Goal: Information Seeking & Learning: Learn about a topic

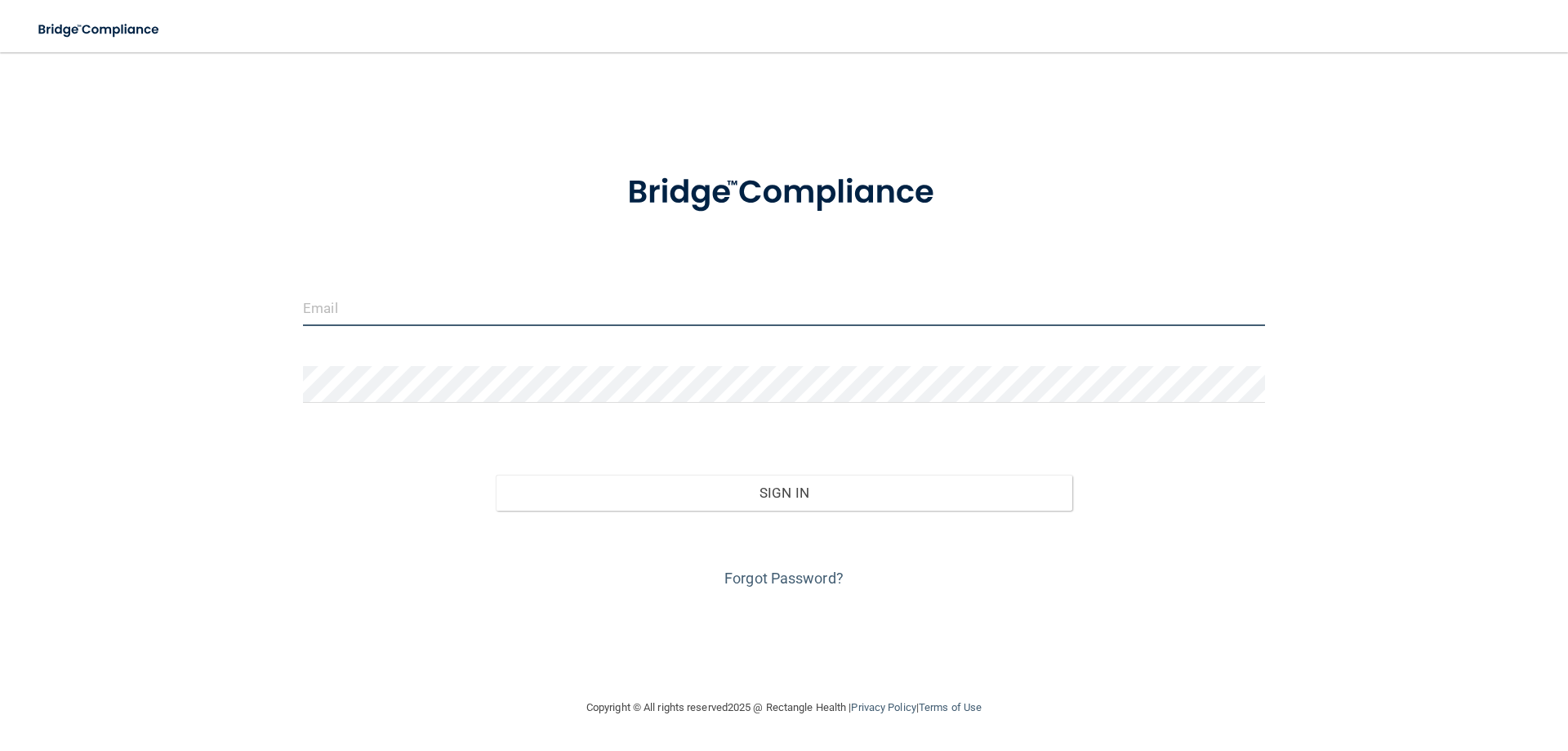
click at [368, 314] on input "email" at bounding box center [784, 307] width 962 height 37
type input "[PERSON_NAME][EMAIL_ADDRESS][PERSON_NAME][DOMAIN_NAME]"
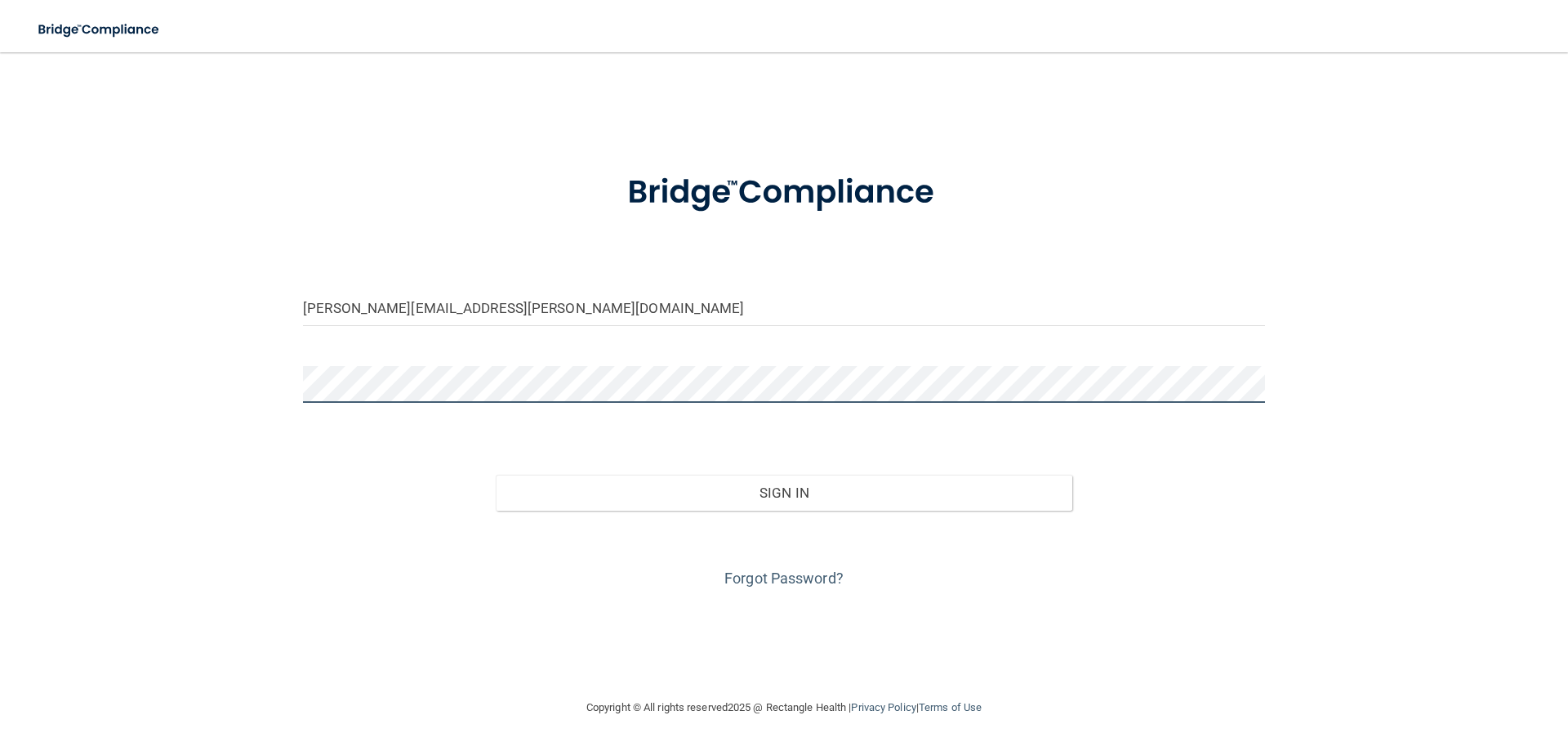
click at [496, 475] on button "Sign In" at bounding box center [785, 493] width 578 height 36
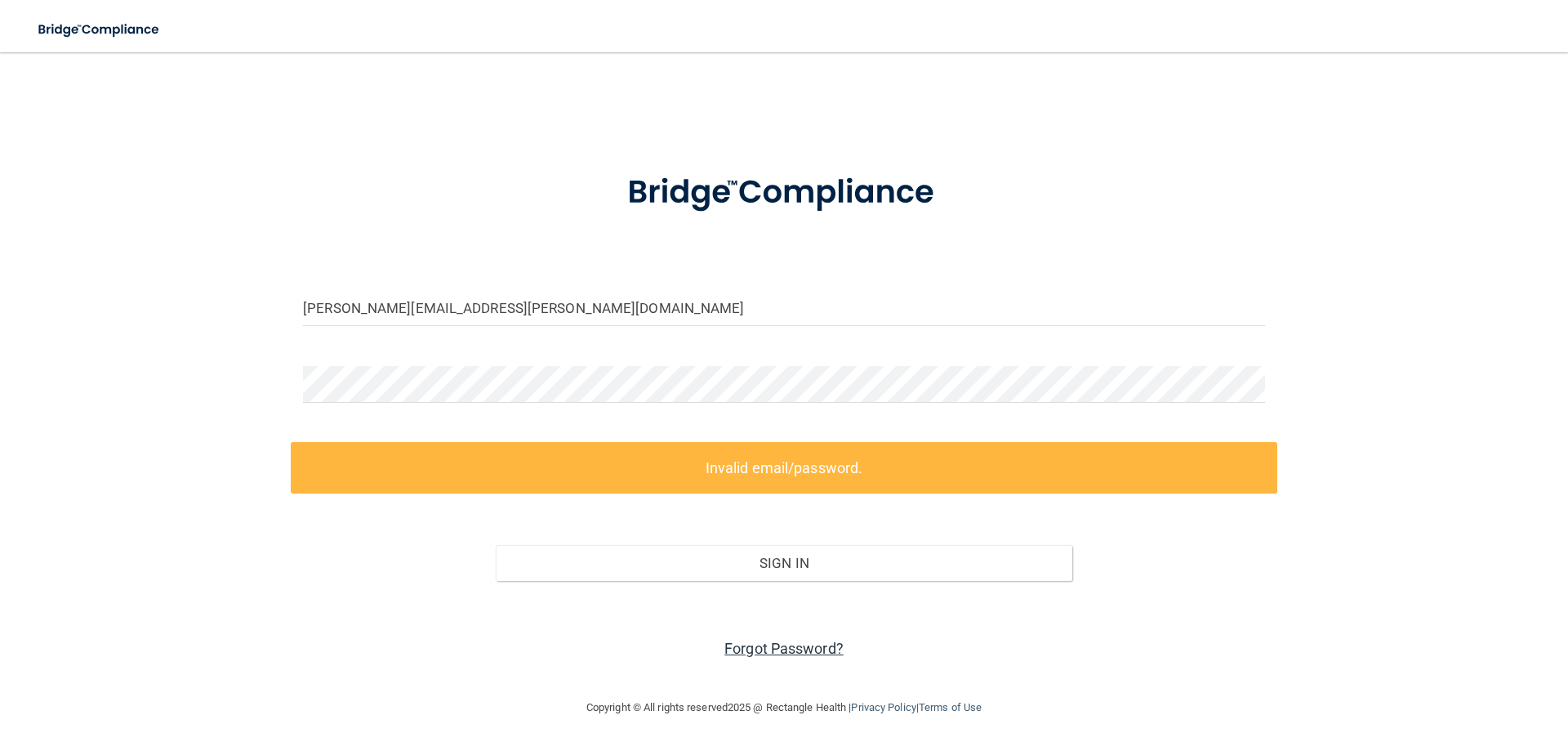
click at [816, 640] on link "Forgot Password?" at bounding box center [784, 649] width 120 height 17
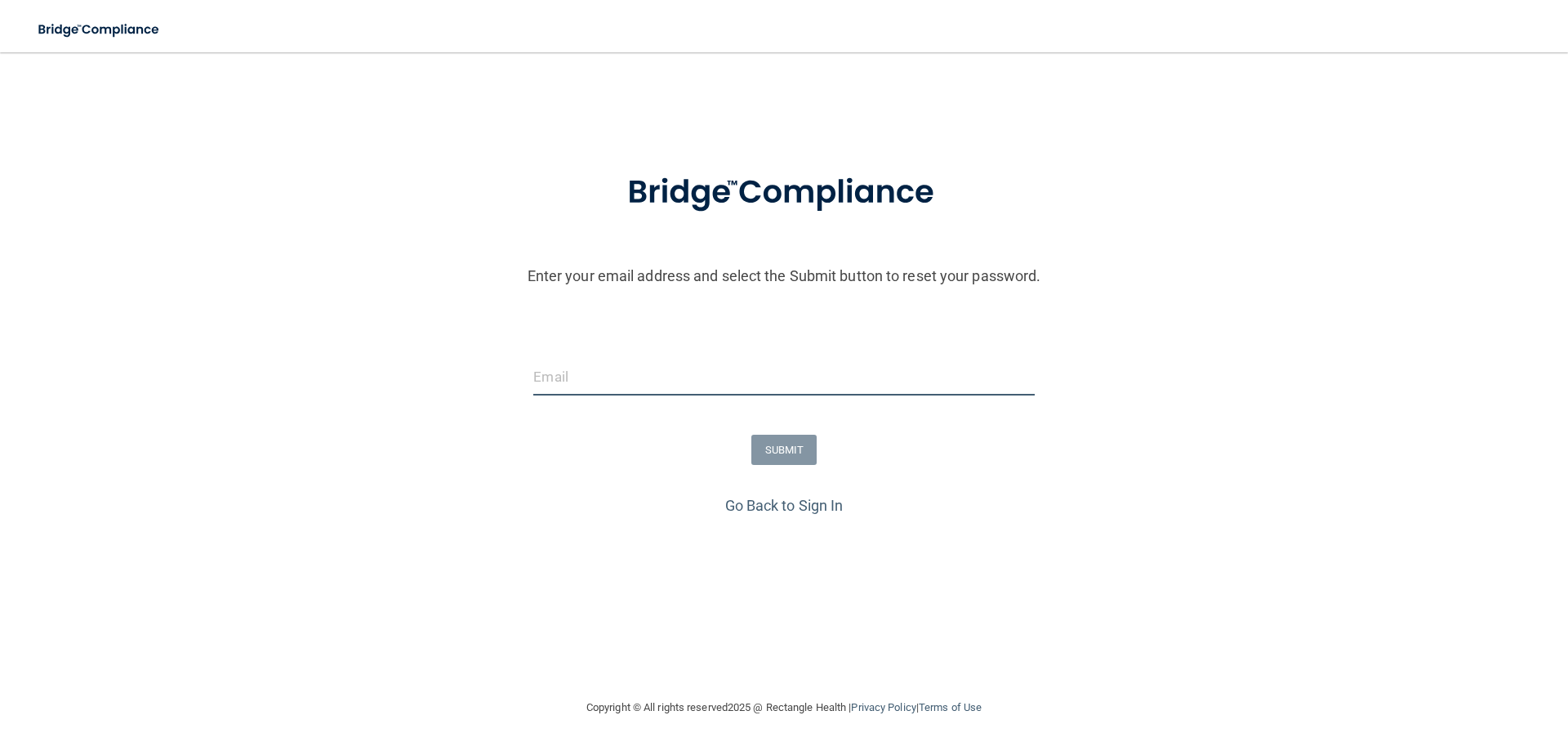
click at [557, 386] on input "email" at bounding box center [783, 377] width 501 height 37
type input "[PERSON_NAME][EMAIL_ADDRESS][PERSON_NAME][DOMAIN_NAME]"
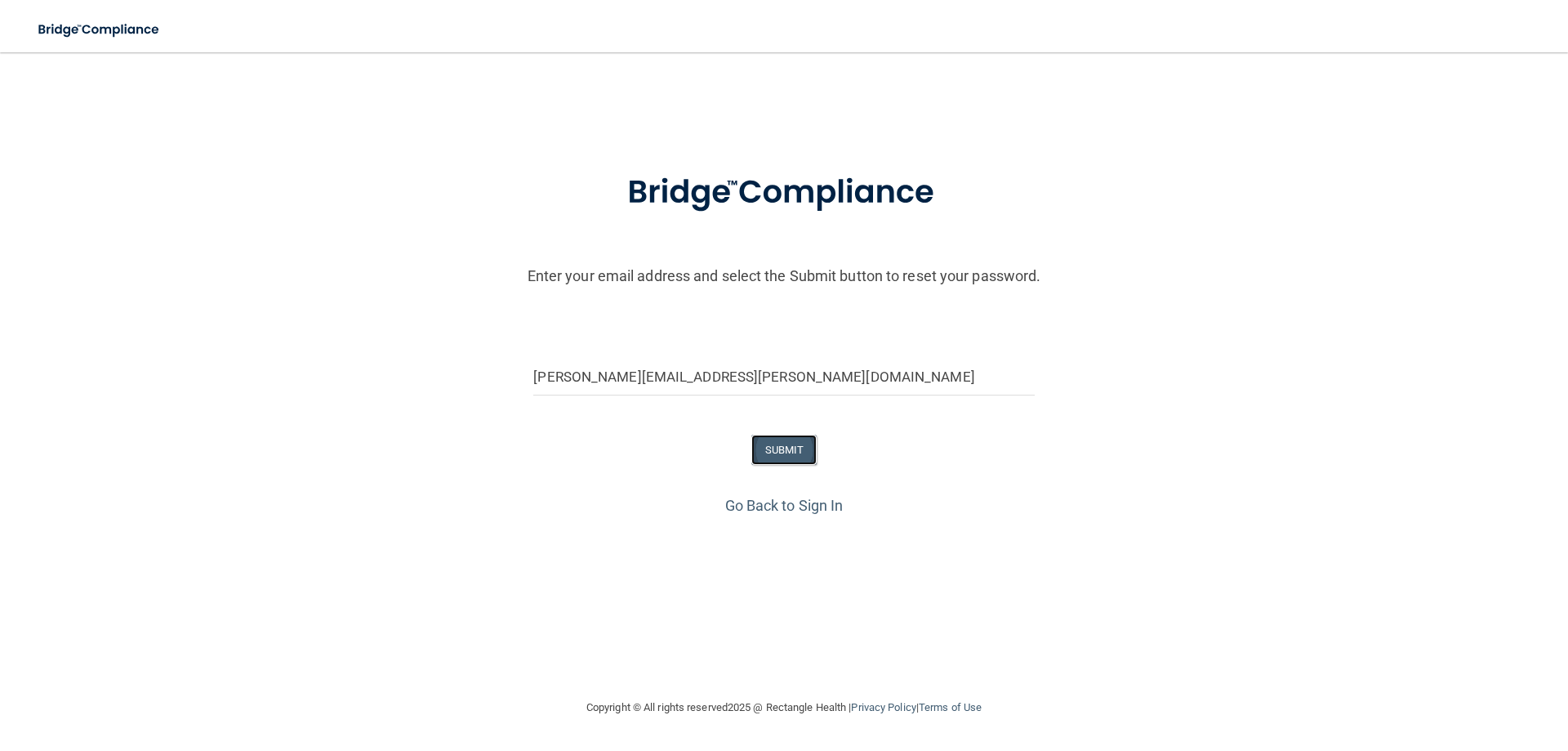
click at [782, 456] on button "SUBMIT" at bounding box center [784, 449] width 66 height 30
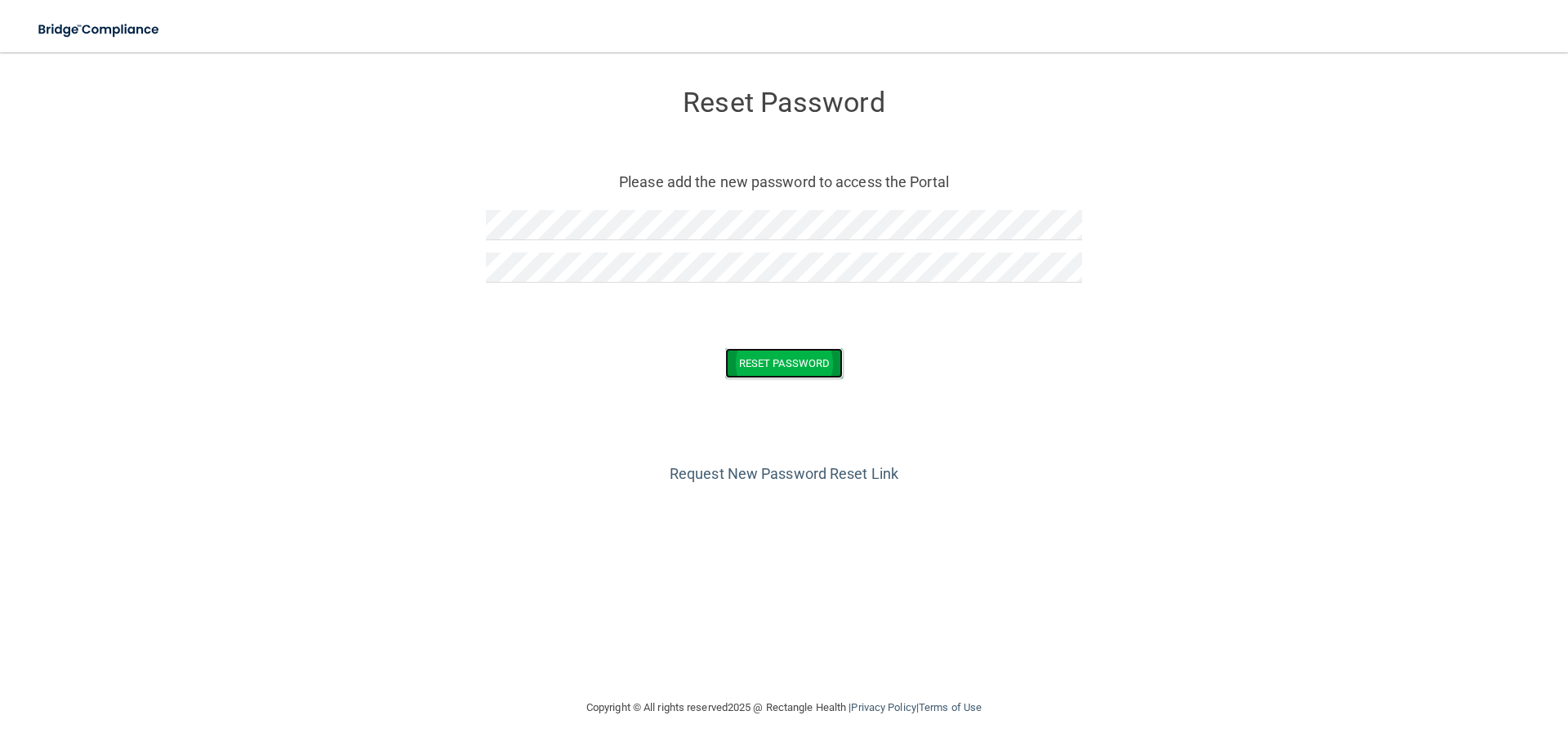
click at [780, 371] on button "Reset Password" at bounding box center [784, 362] width 118 height 30
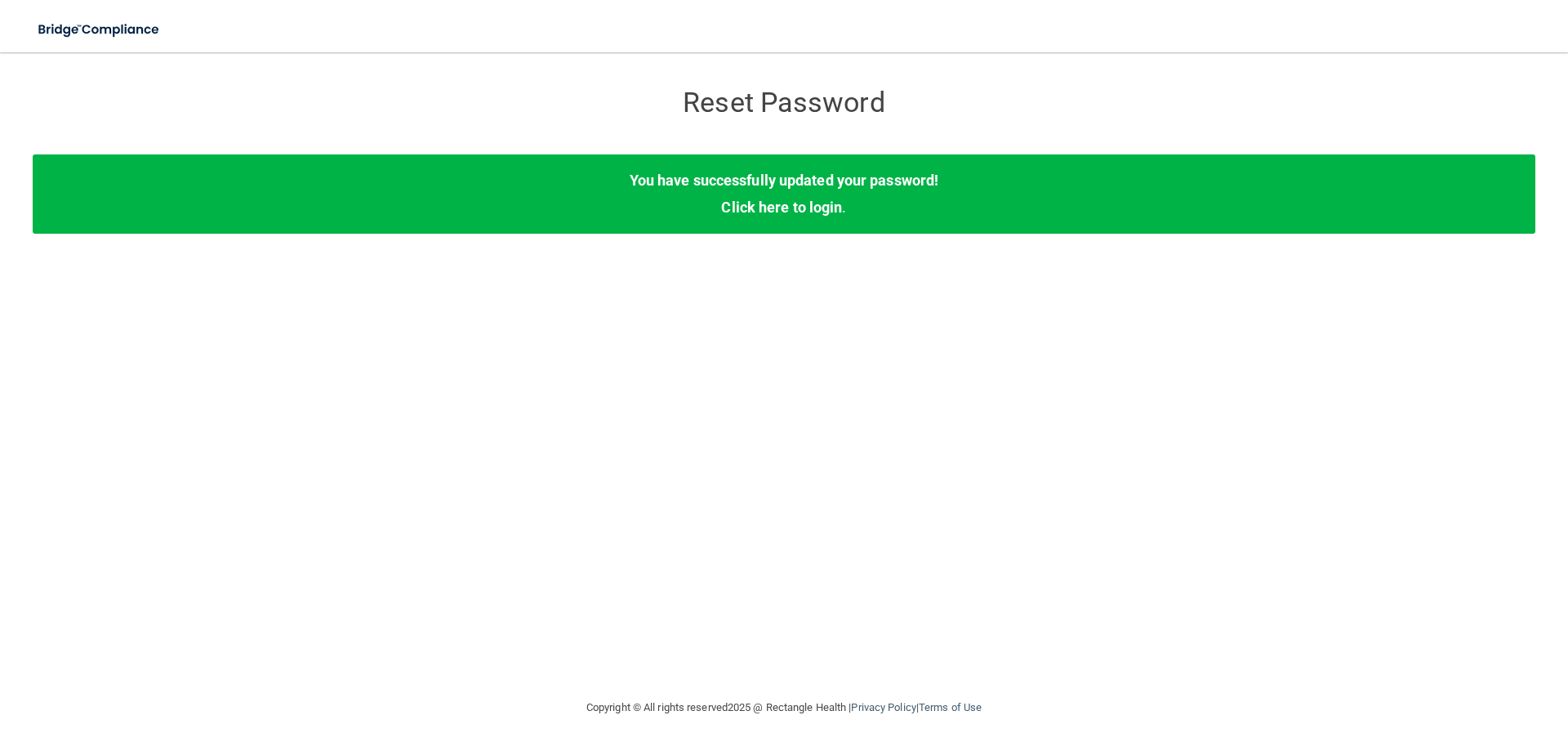
click at [812, 168] on div "You have successfully updated your password! Click here to login ." at bounding box center [784, 194] width 1503 height 79
click at [783, 206] on link "Click here to login" at bounding box center [782, 207] width 121 height 17
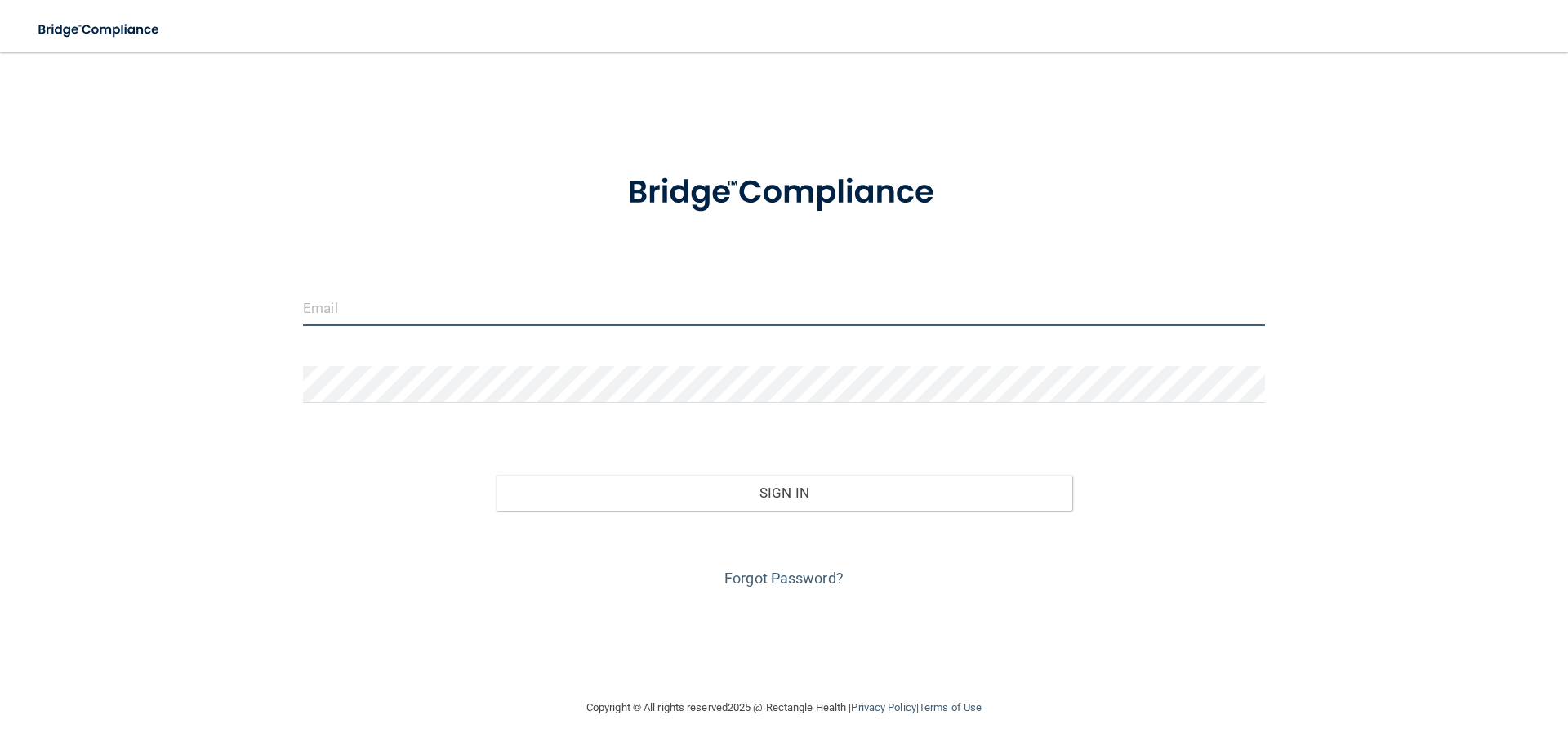
click at [334, 322] on input "email" at bounding box center [784, 307] width 962 height 37
type input "[PERSON_NAME][EMAIL_ADDRESS][PERSON_NAME][DOMAIN_NAME]"
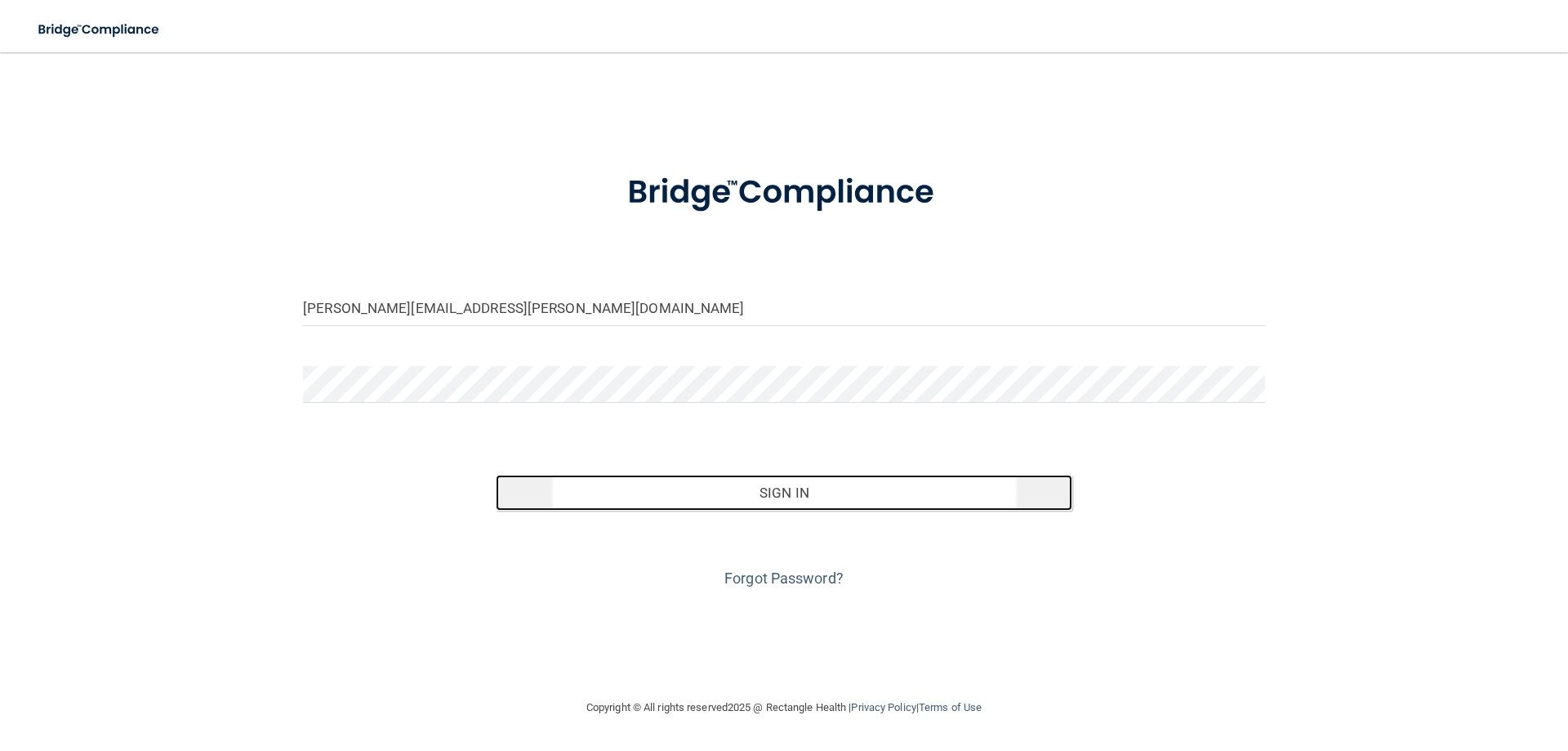
click at [794, 498] on button "Sign In" at bounding box center [785, 493] width 578 height 36
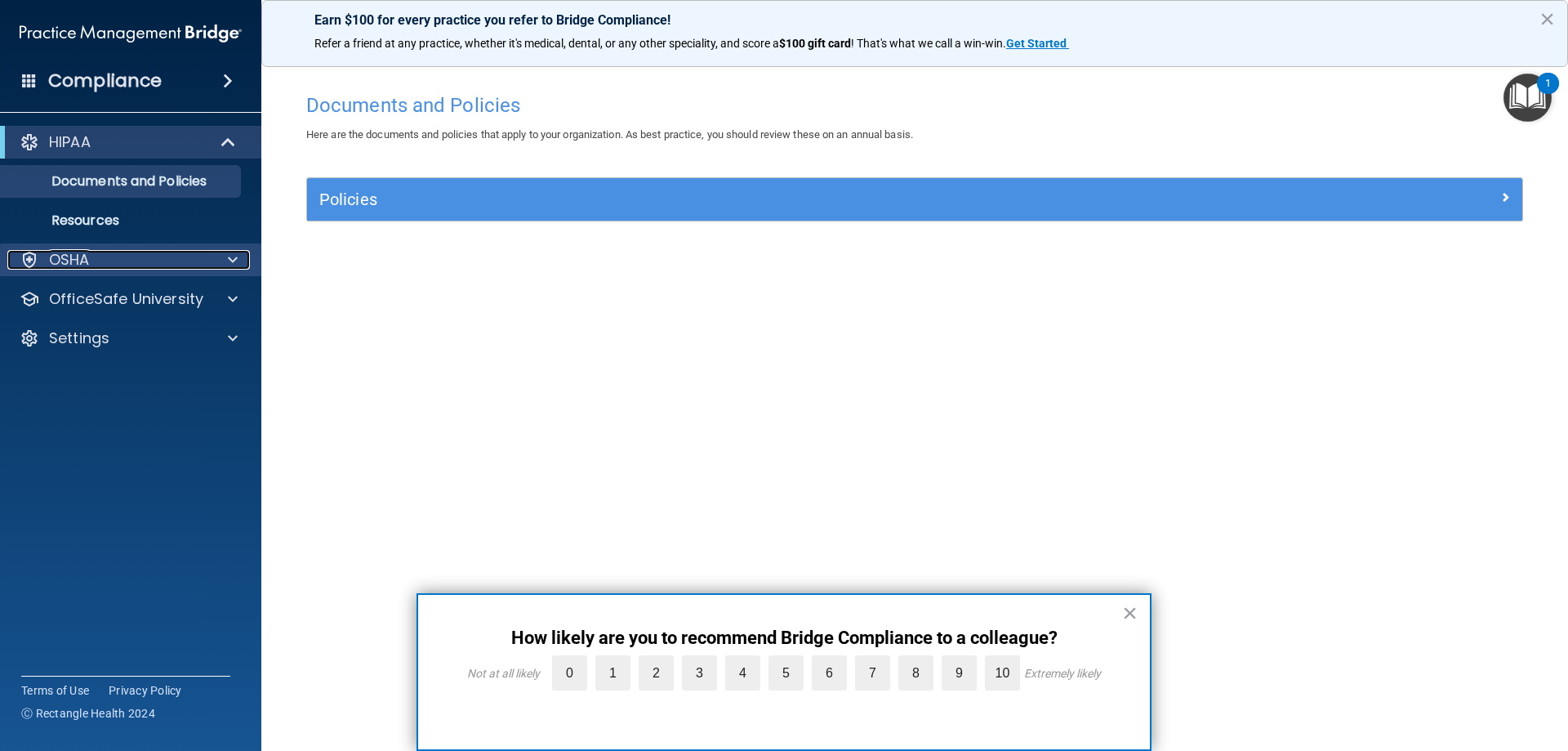
click at [58, 255] on p "OSHA" at bounding box center [69, 260] width 41 height 20
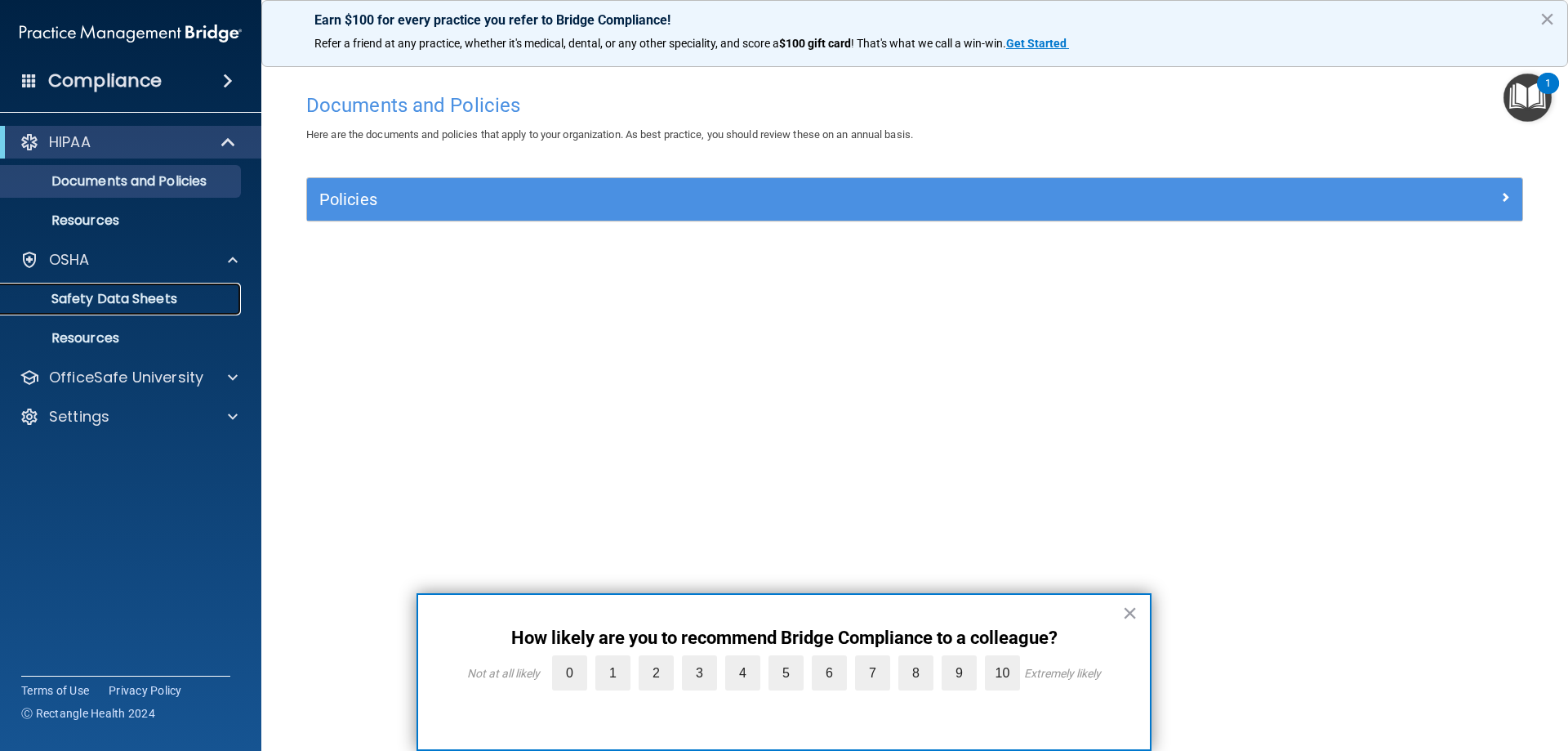
click at [147, 304] on p "Safety Data Sheets" at bounding box center [122, 299] width 223 height 16
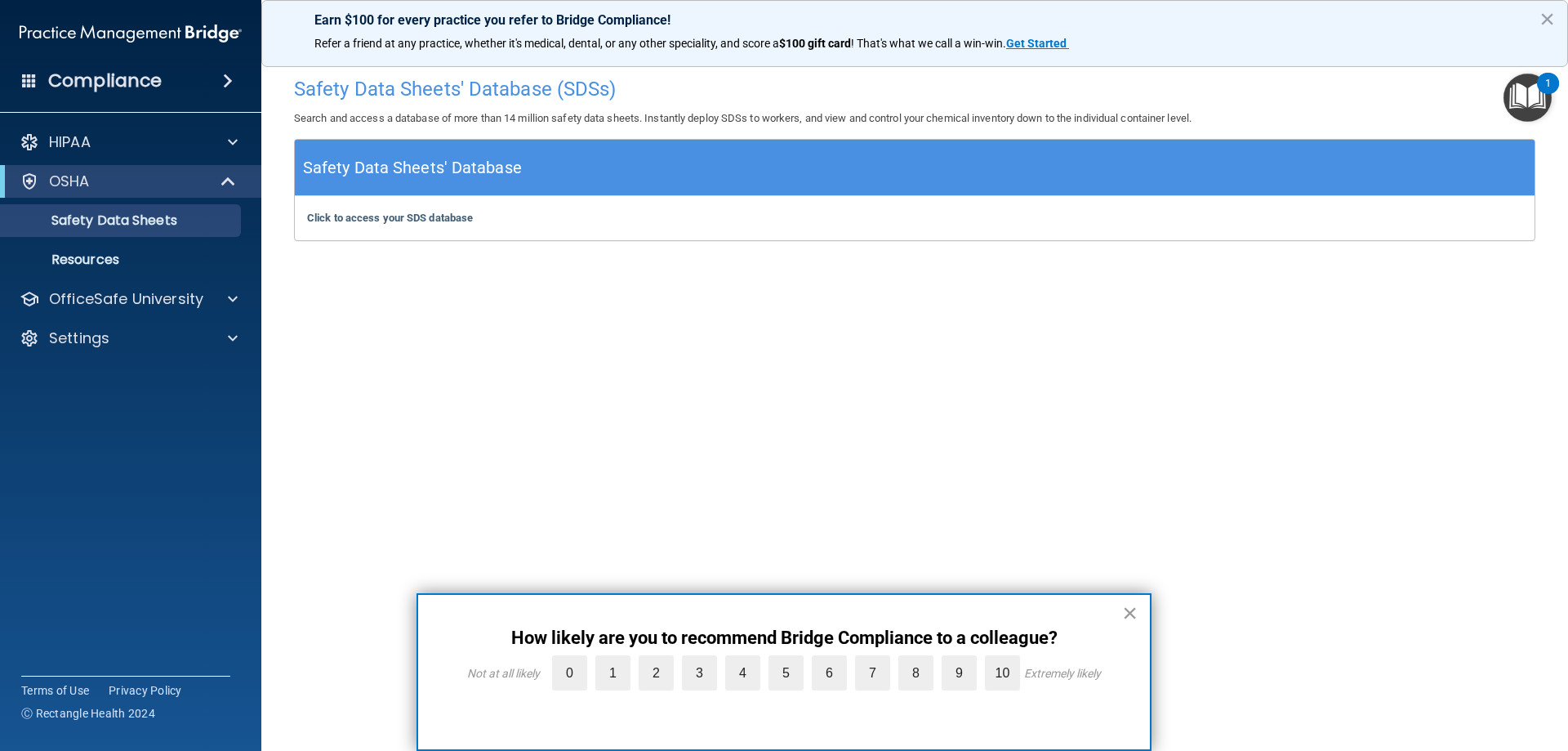
click at [1131, 611] on button "×" at bounding box center [1130, 612] width 15 height 26
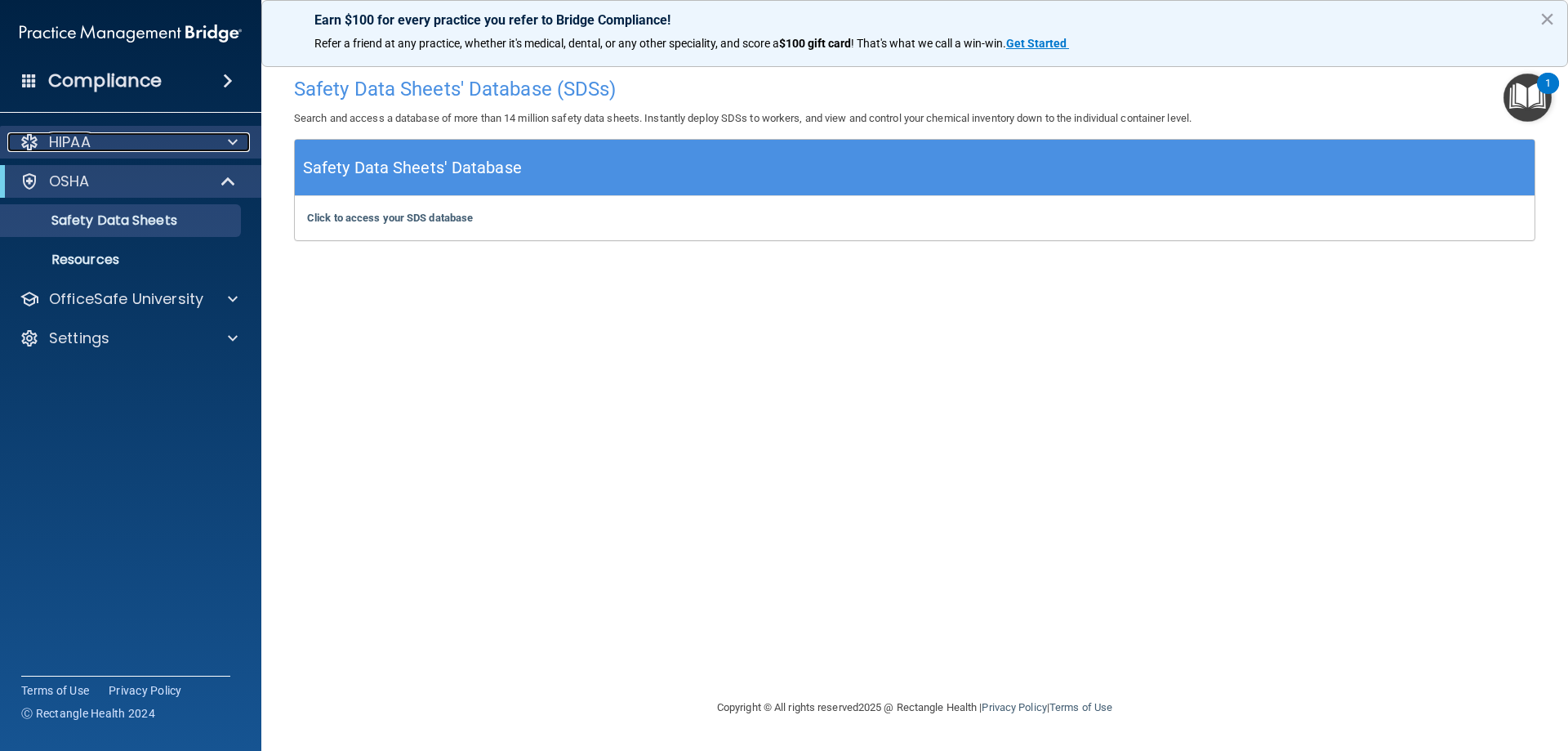
click at [106, 140] on div "HIPAA" at bounding box center [109, 142] width 203 height 20
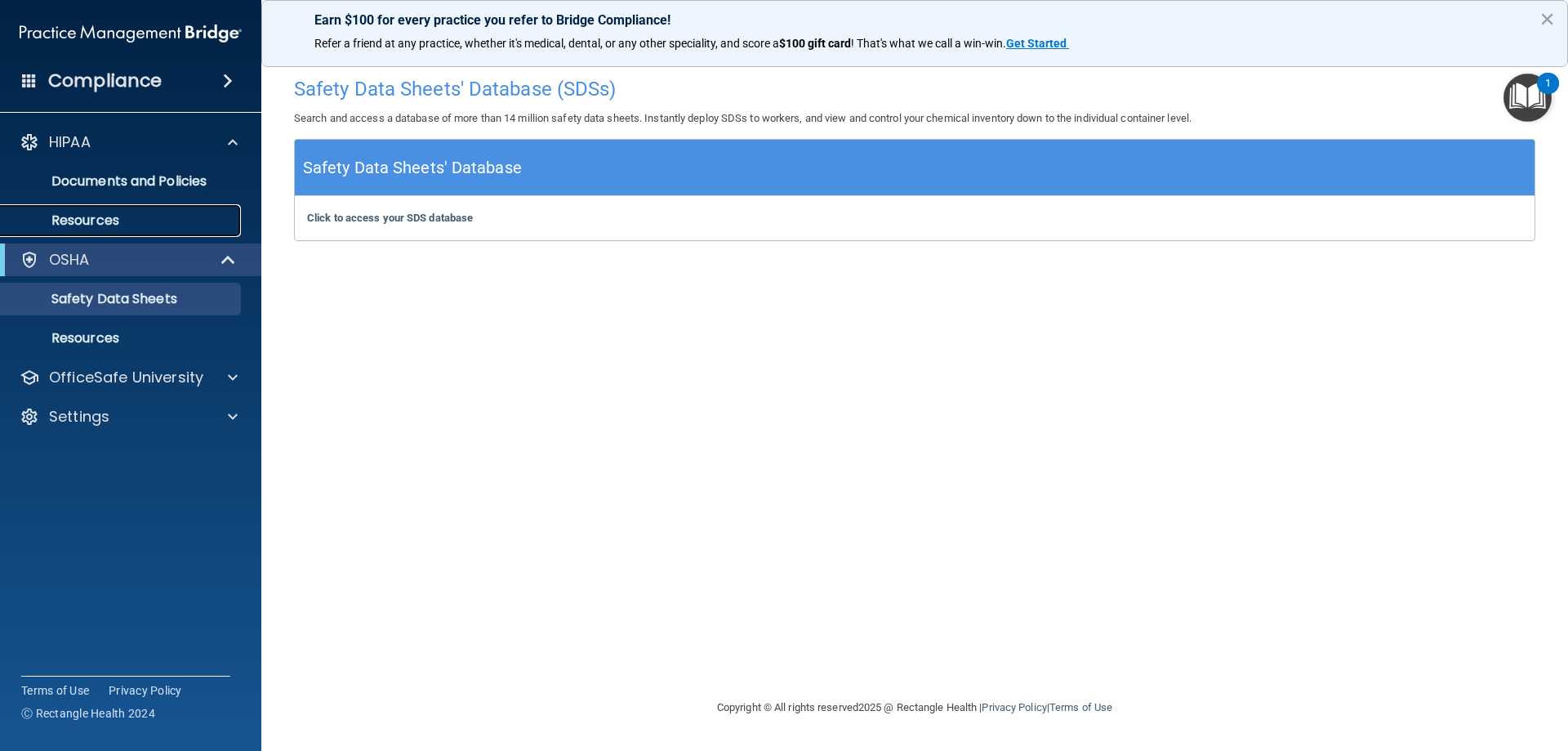
click at [72, 213] on p "Resources" at bounding box center [122, 221] width 223 height 16
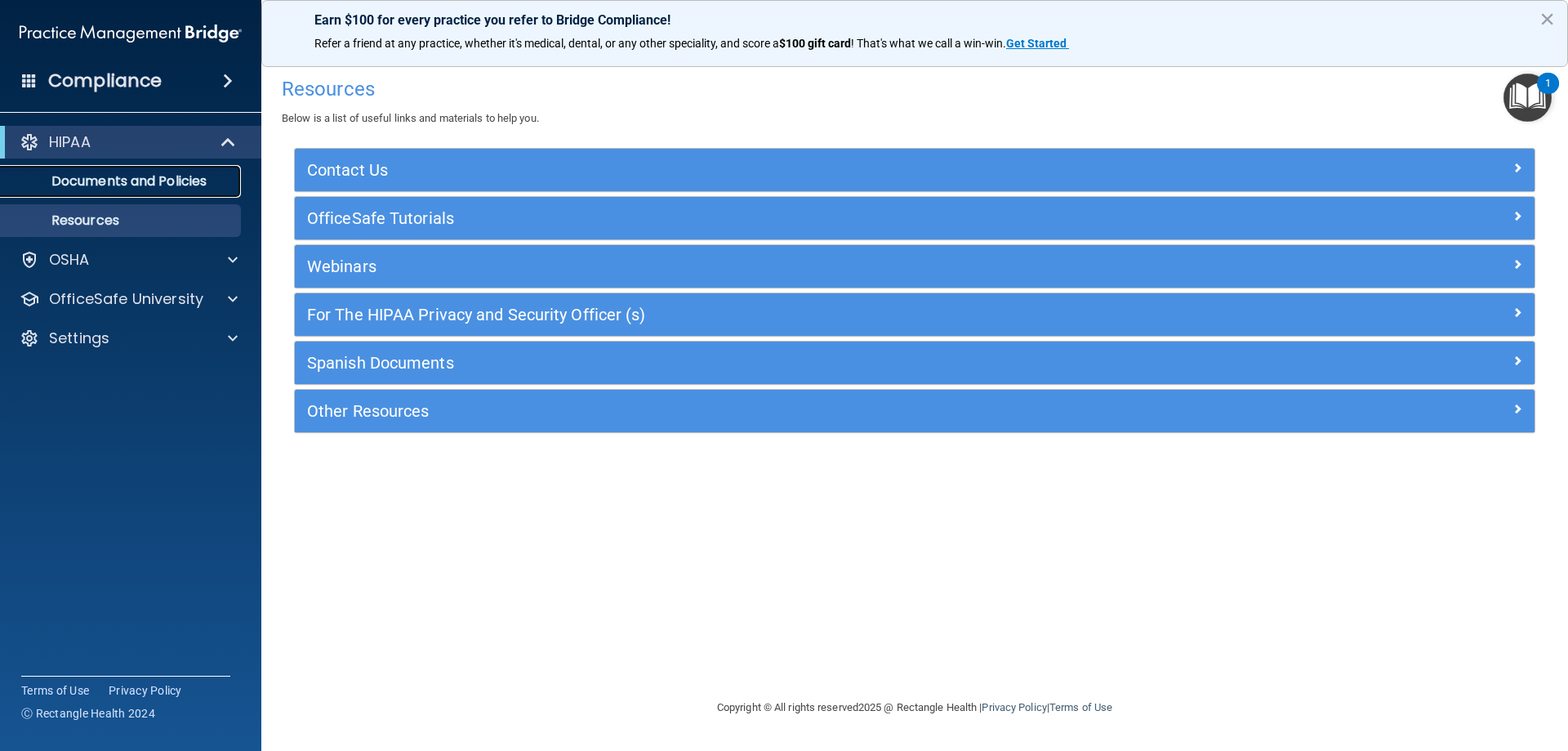
click at [154, 179] on p "Documents and Policies" at bounding box center [122, 181] width 223 height 16
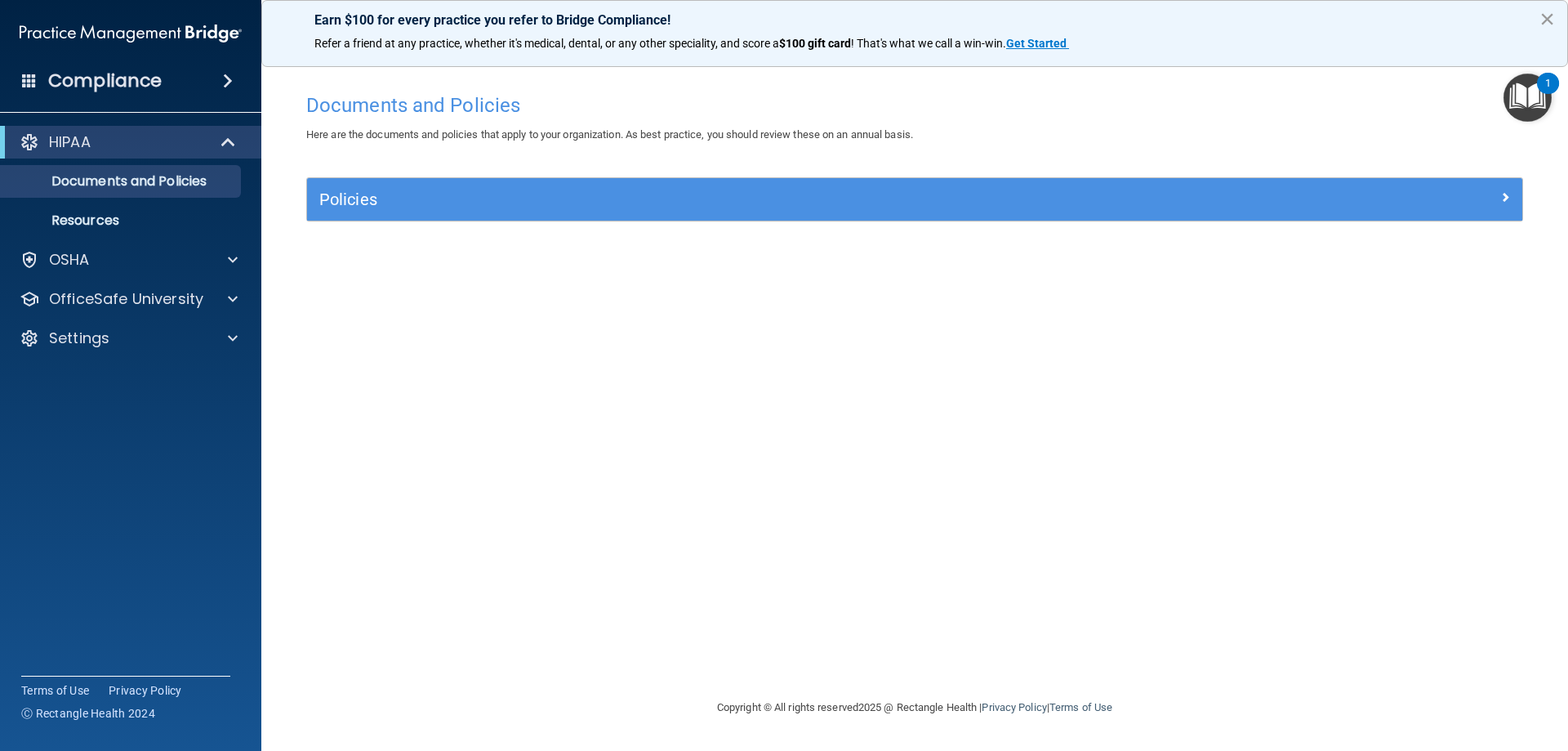
click at [1546, 20] on button "×" at bounding box center [1547, 18] width 15 height 26
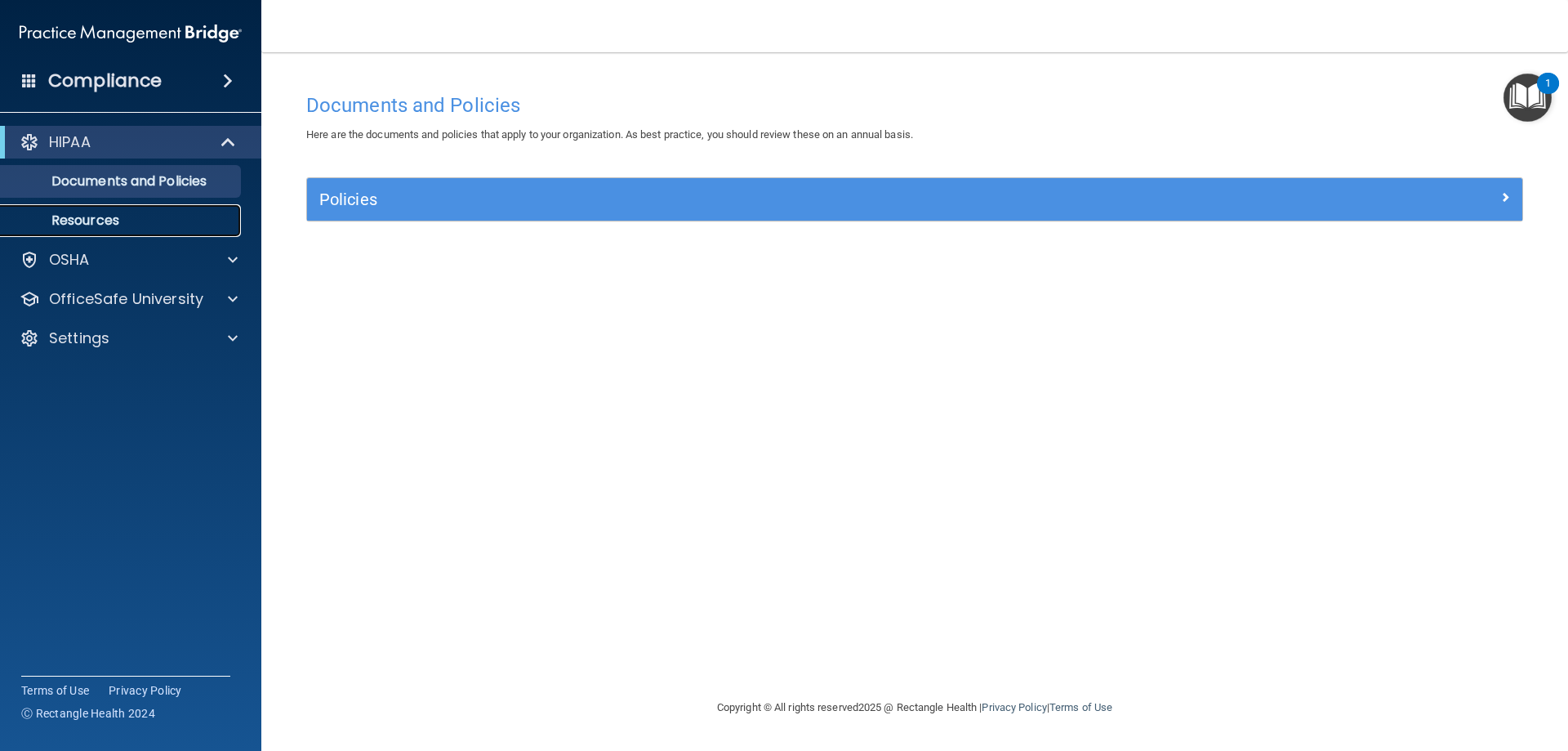
click at [100, 222] on p "Resources" at bounding box center [122, 221] width 223 height 16
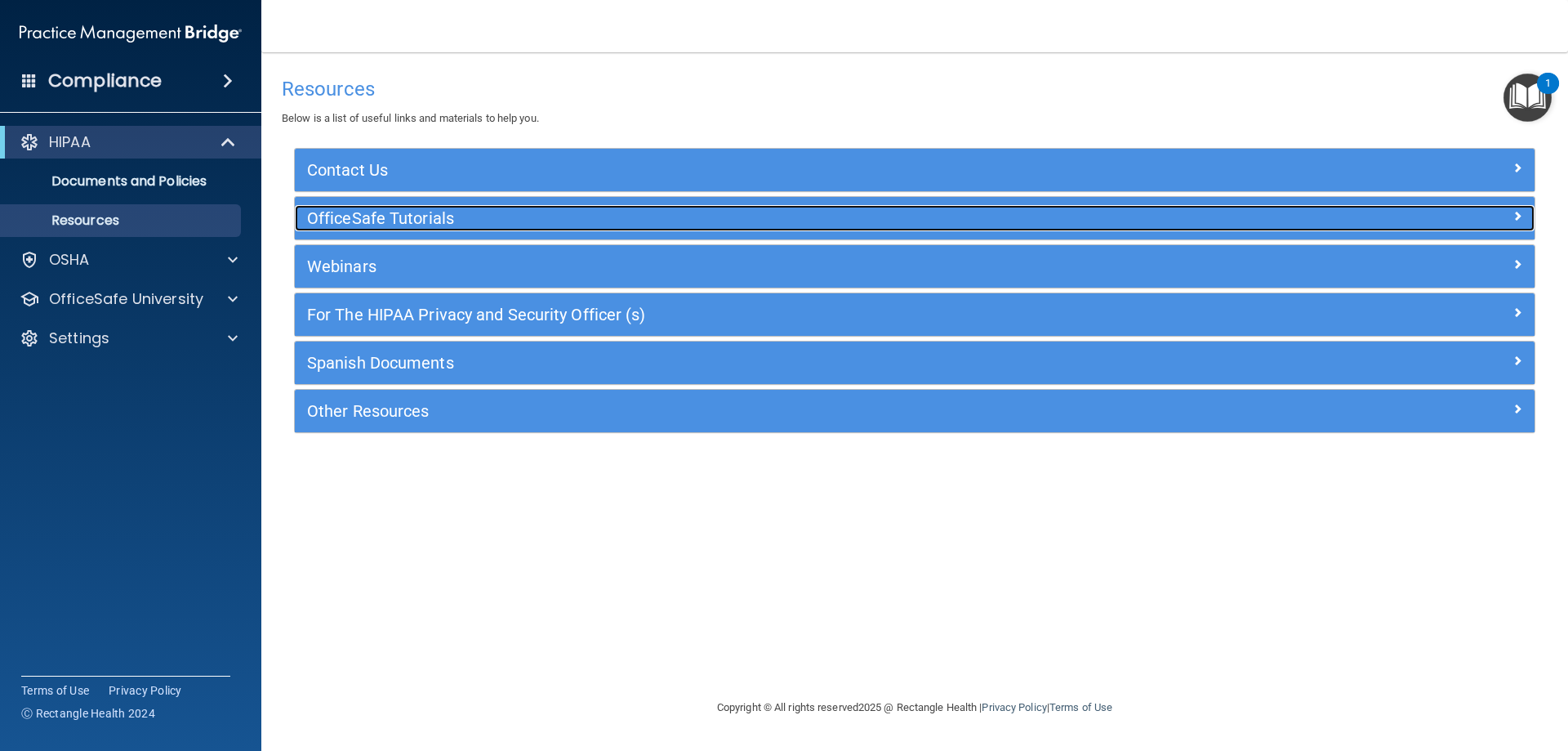
click at [397, 209] on h5 "OfficeSafe Tutorials" at bounding box center [760, 218] width 906 height 18
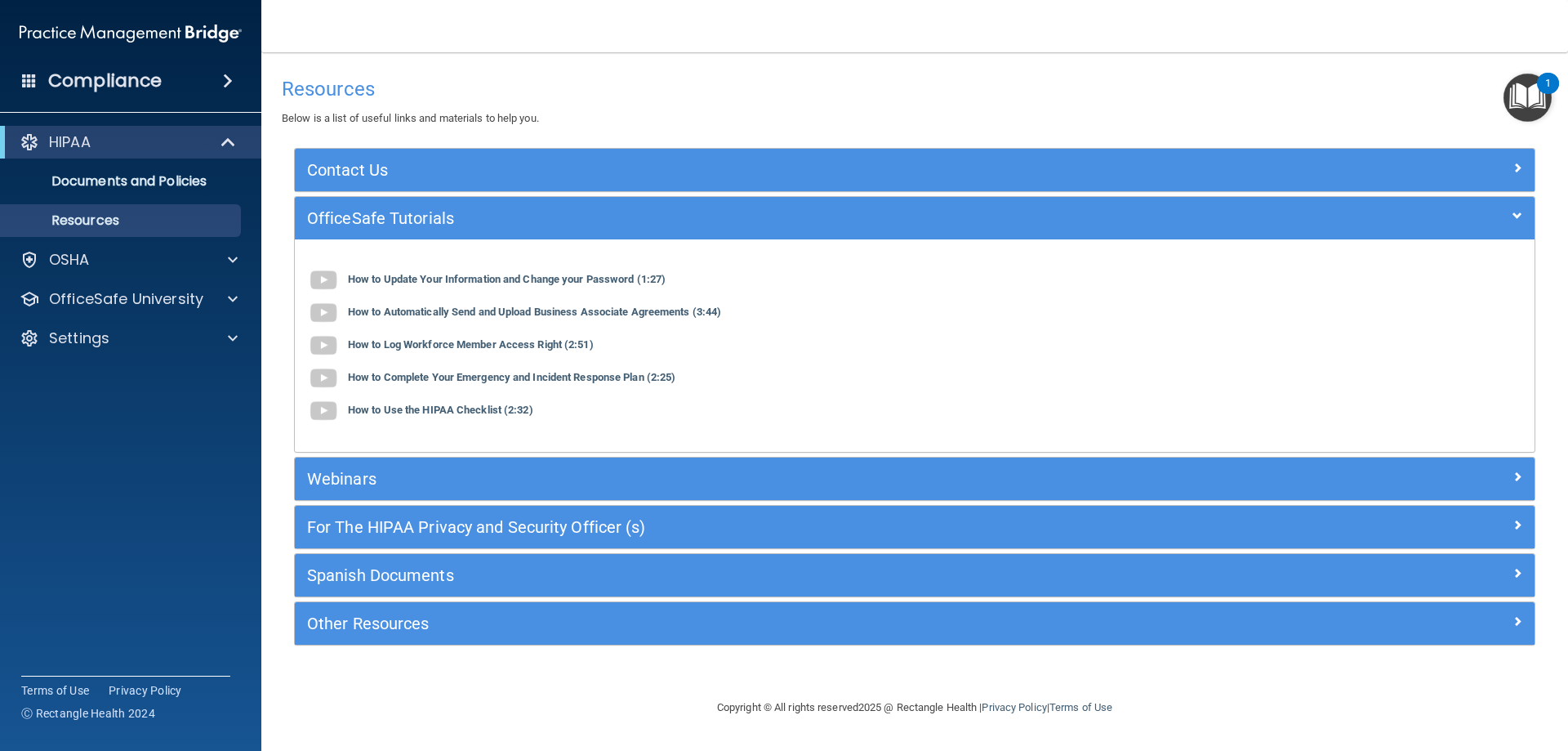
click at [337, 463] on div "Webinars" at bounding box center [915, 478] width 1240 height 43
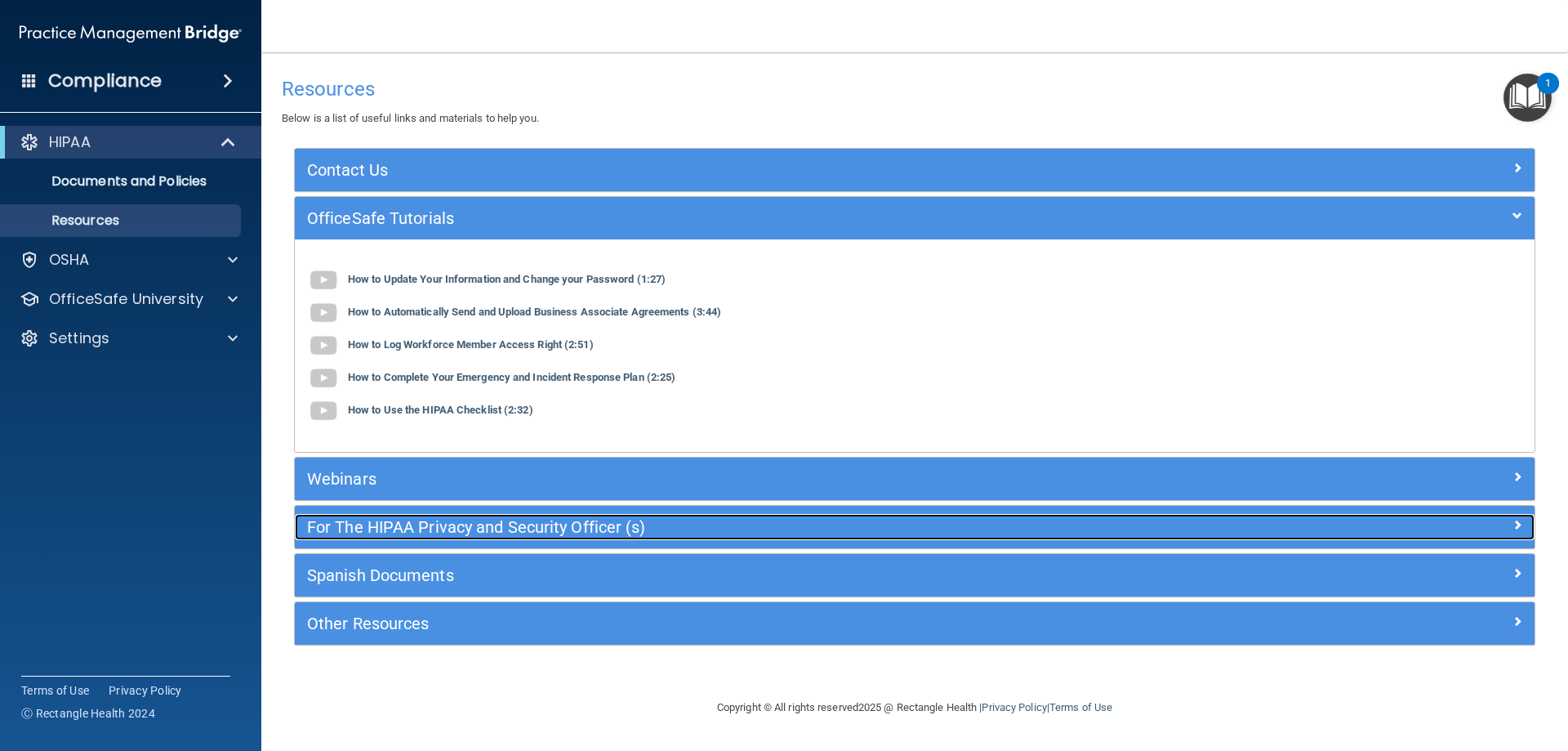
click at [374, 522] on h5 "For The HIPAA Privacy and Security Officer (s)" at bounding box center [760, 527] width 906 height 18
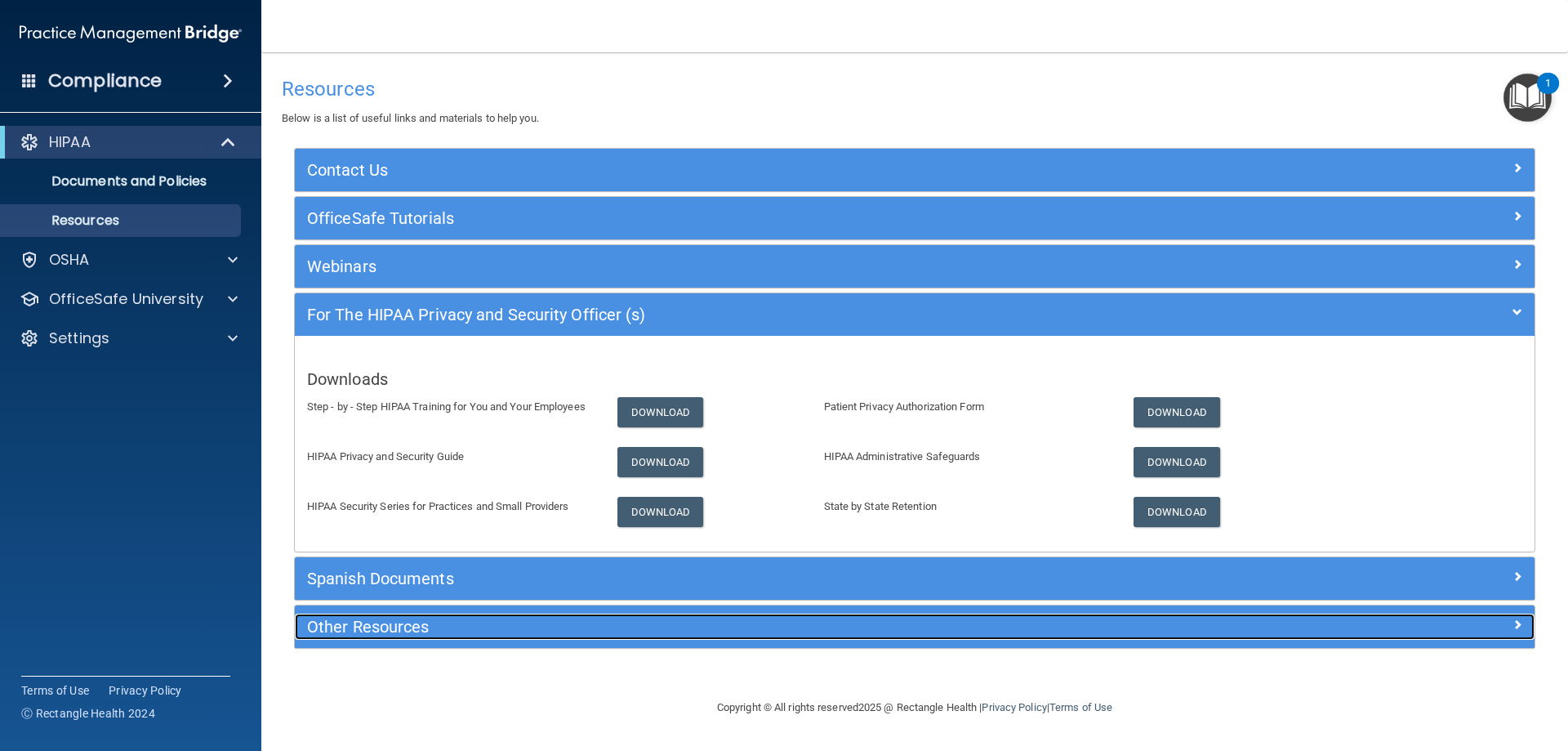
click at [324, 630] on h5 "Other Resources" at bounding box center [760, 627] width 906 height 18
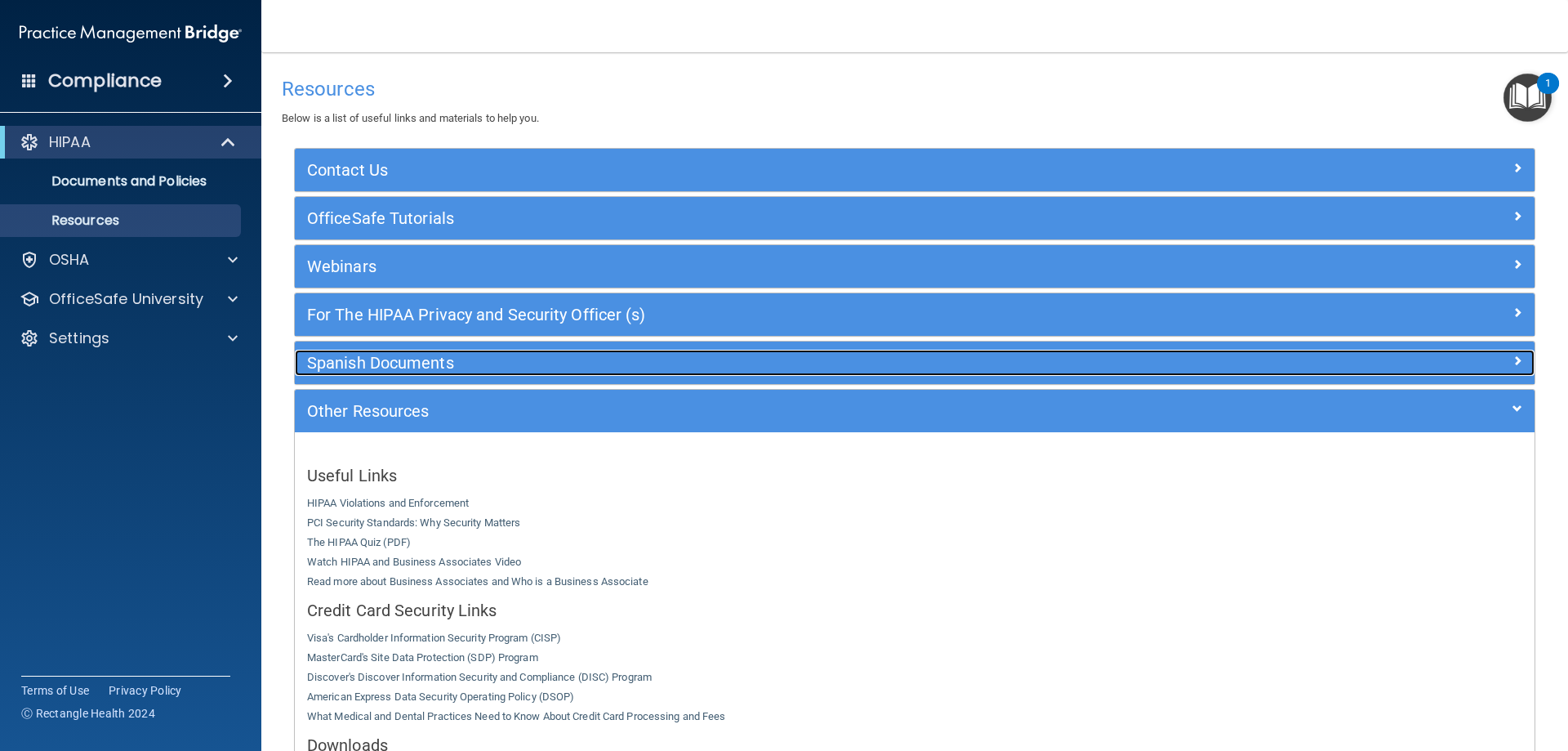
click at [379, 356] on h5 "Spanish Documents" at bounding box center [760, 363] width 906 height 18
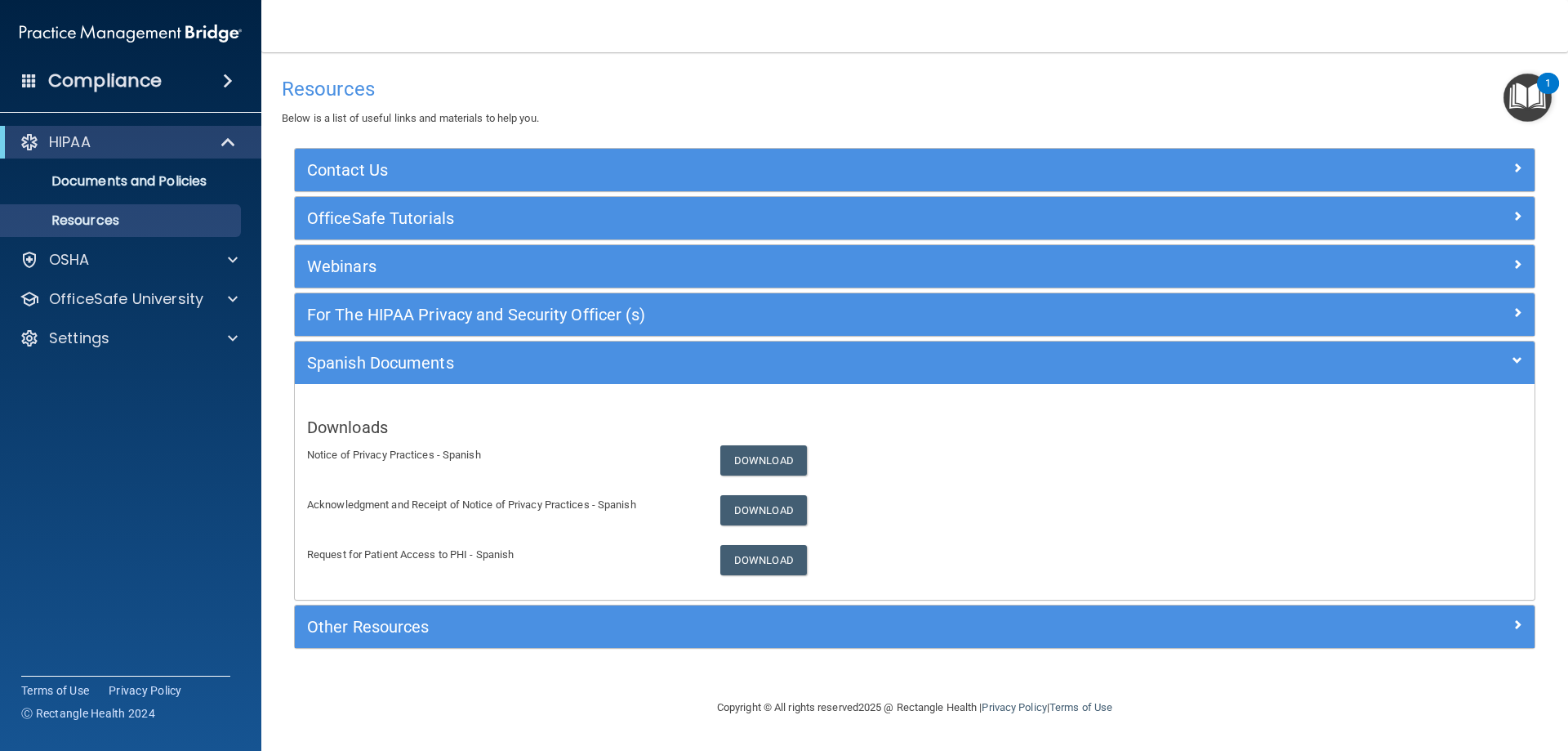
click at [126, 74] on h4 "Compliance" at bounding box center [104, 81] width 113 height 23
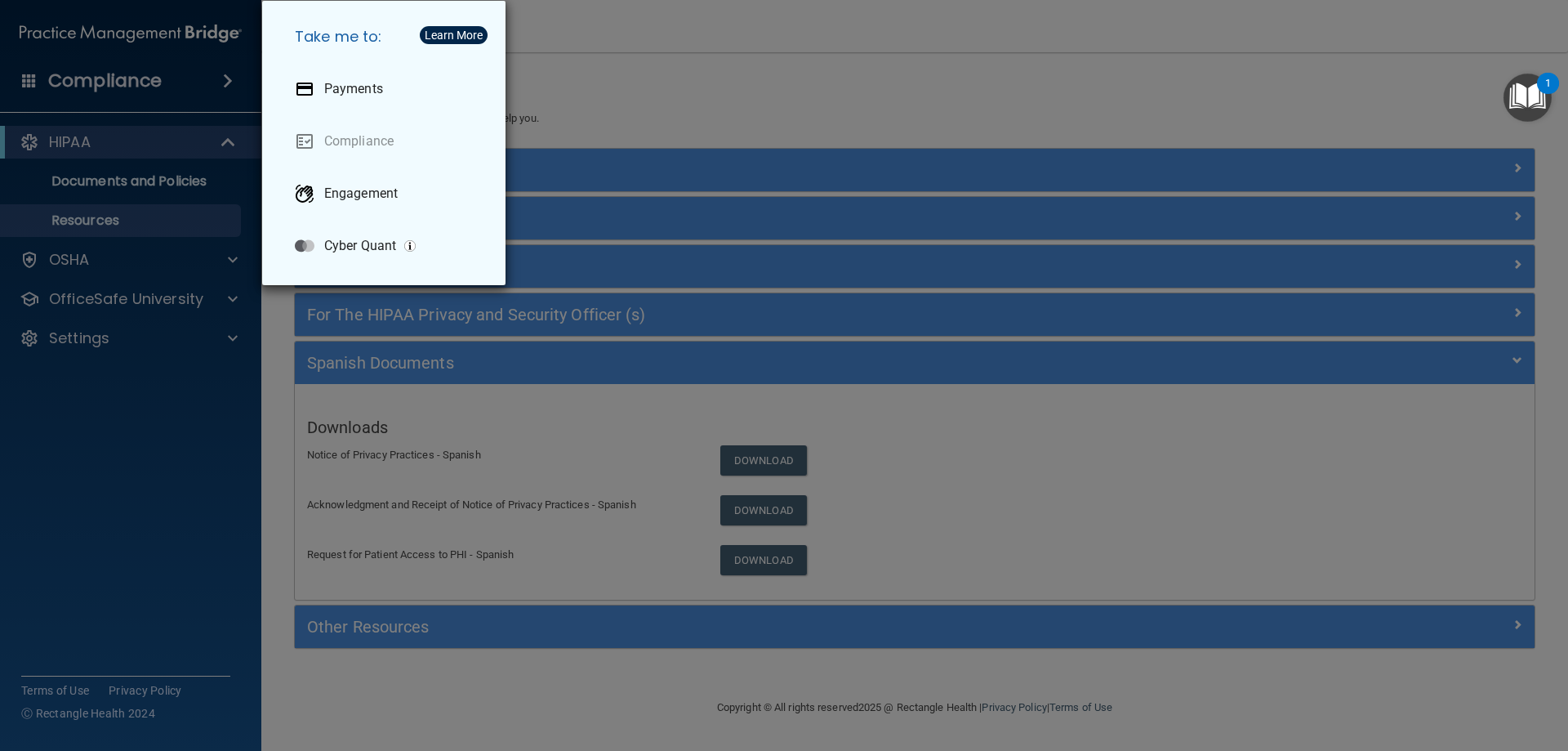
click at [113, 506] on div "Take me to: Payments Compliance Engagement Cyber Quant" at bounding box center [784, 375] width 1568 height 751
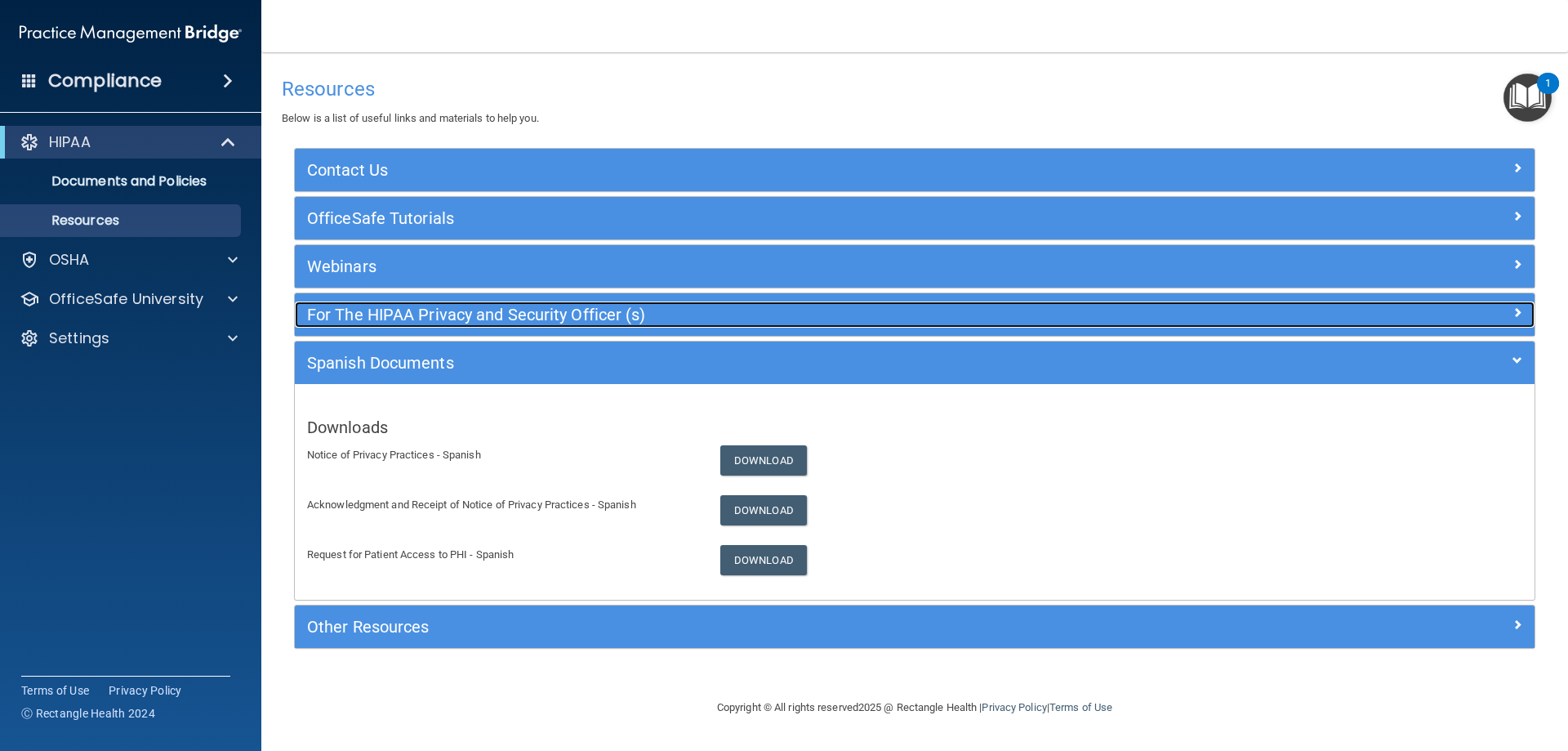
click at [394, 323] on h5 "For The HIPAA Privacy and Security Officer (s)" at bounding box center [760, 314] width 906 height 18
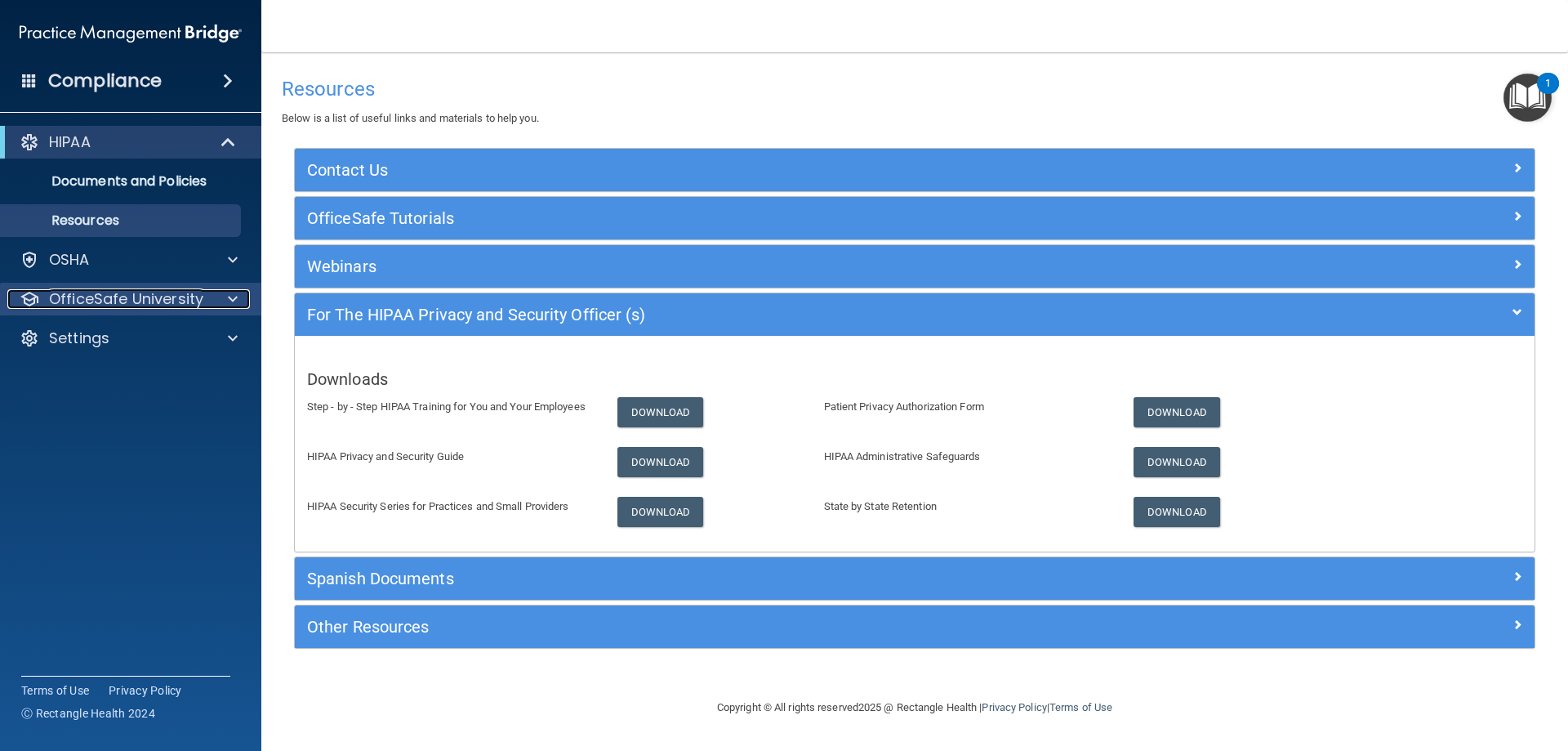
click at [78, 304] on p "OfficeSafe University" at bounding box center [126, 299] width 155 height 20
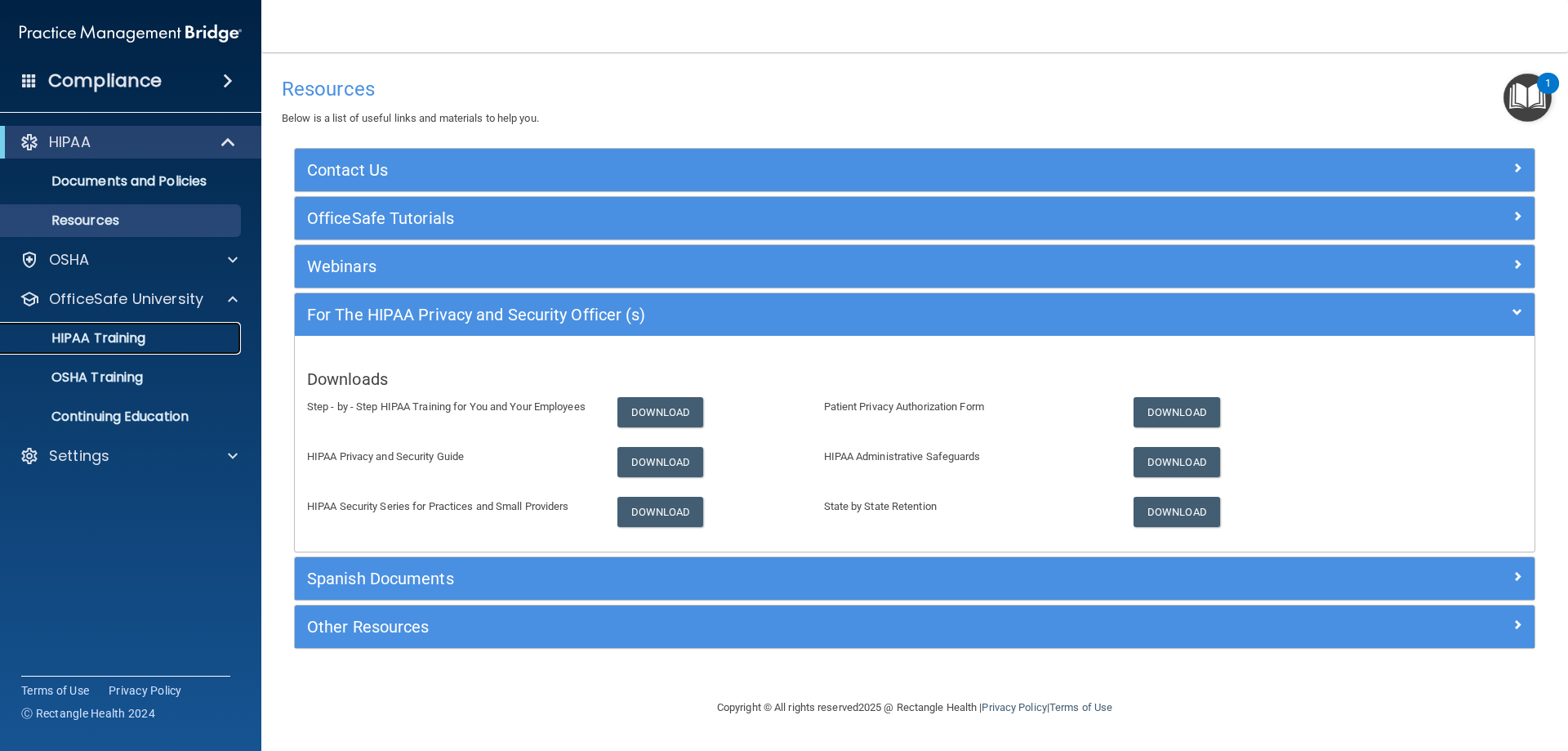
click at [137, 332] on p "HIPAA Training" at bounding box center [78, 339] width 135 height 16
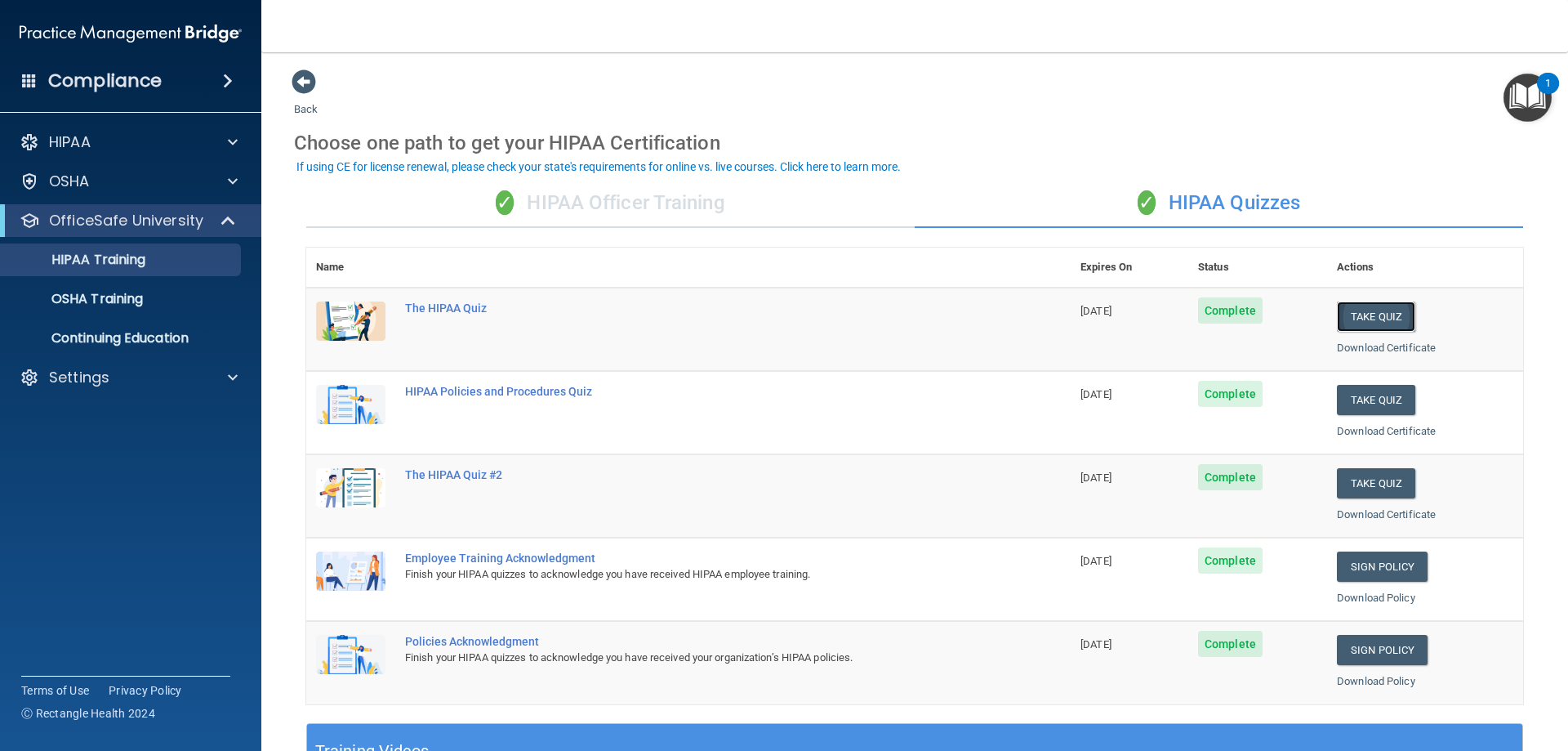
click at [1345, 310] on button "Take Quiz" at bounding box center [1376, 316] width 79 height 30
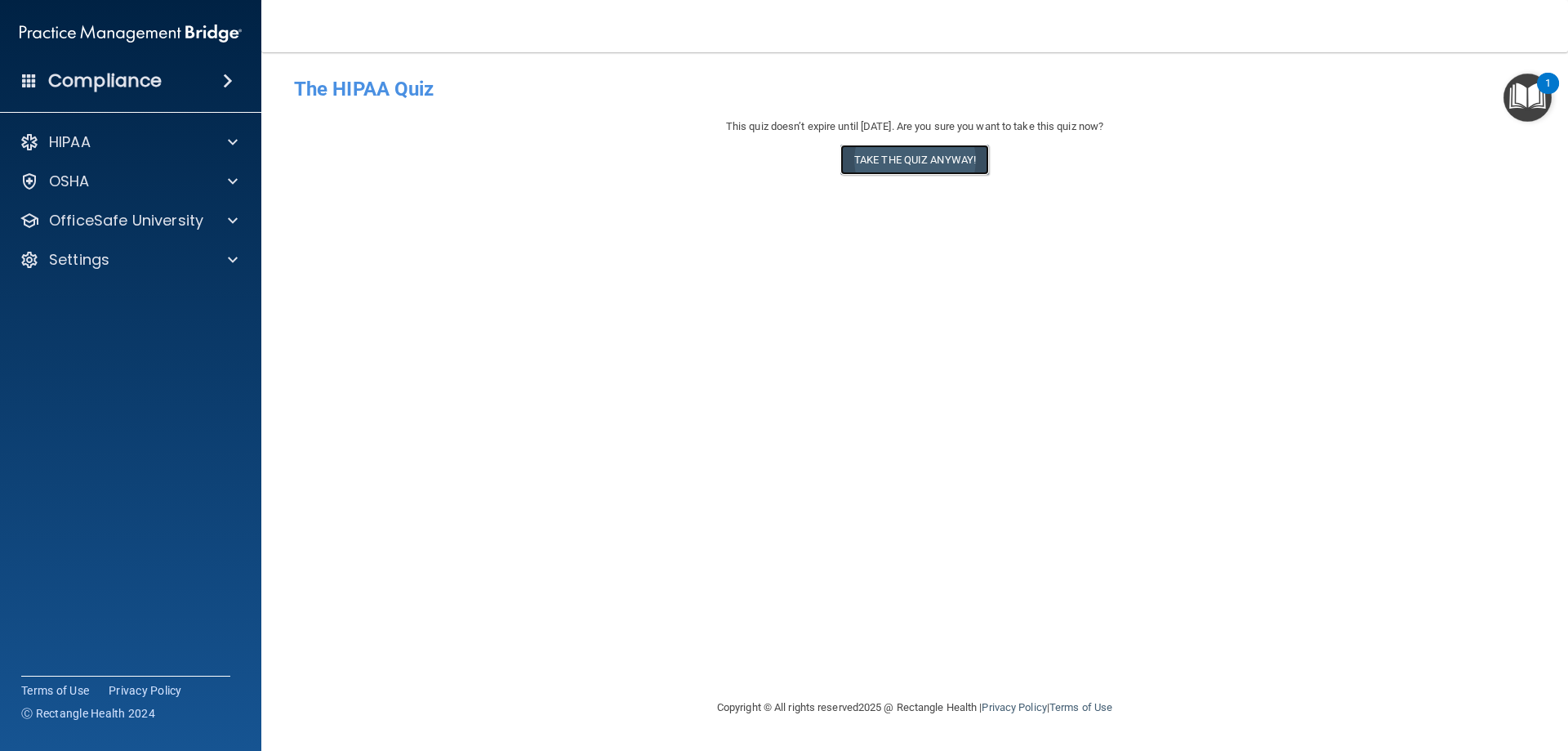
click at [936, 151] on button "Take the quiz anyway!" at bounding box center [914, 159] width 148 height 30
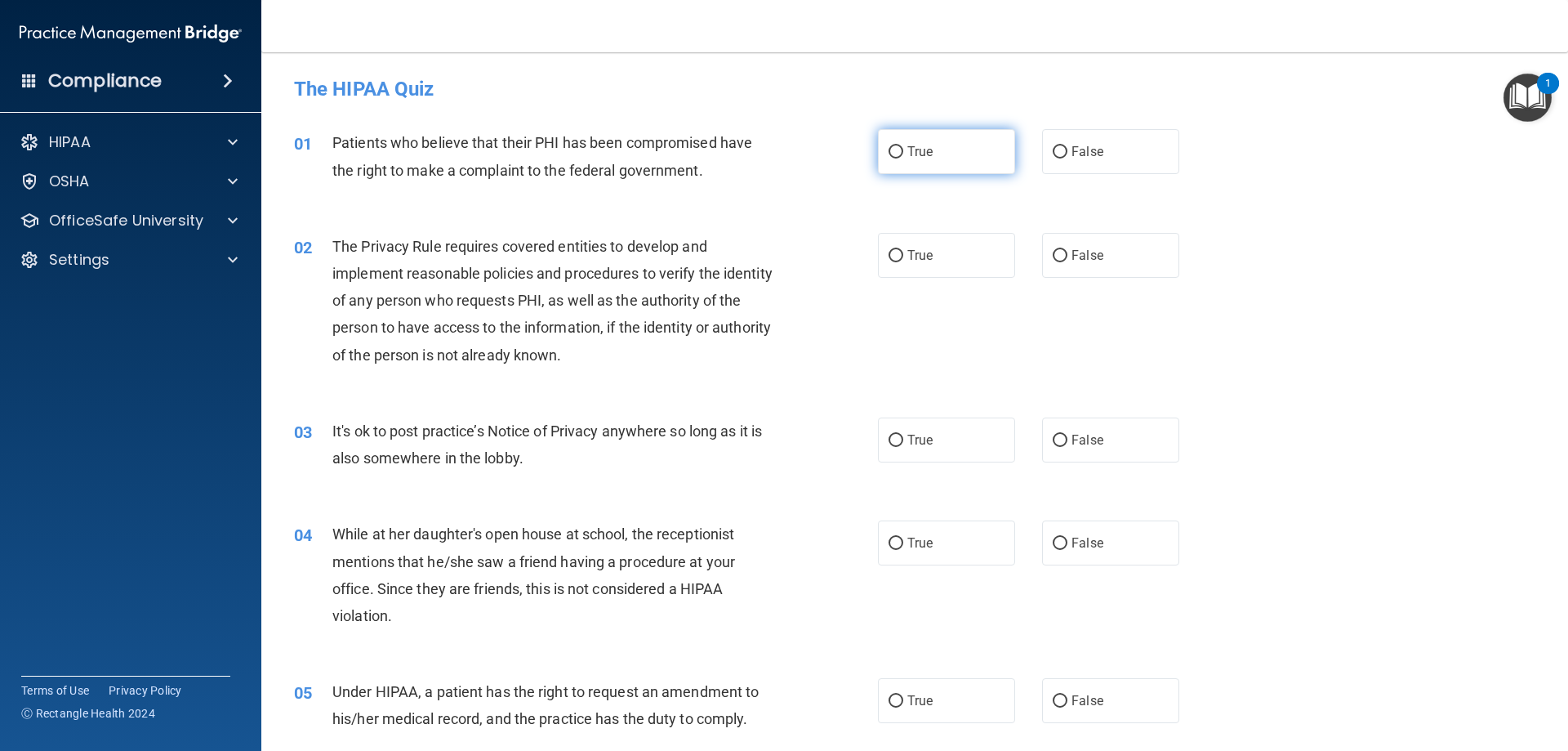
click at [895, 149] on input "True" at bounding box center [896, 153] width 14 height 13
radio input "true"
click at [897, 254] on input "True" at bounding box center [896, 256] width 14 height 13
radio input "true"
click at [894, 435] on input "True" at bounding box center [896, 441] width 14 height 13
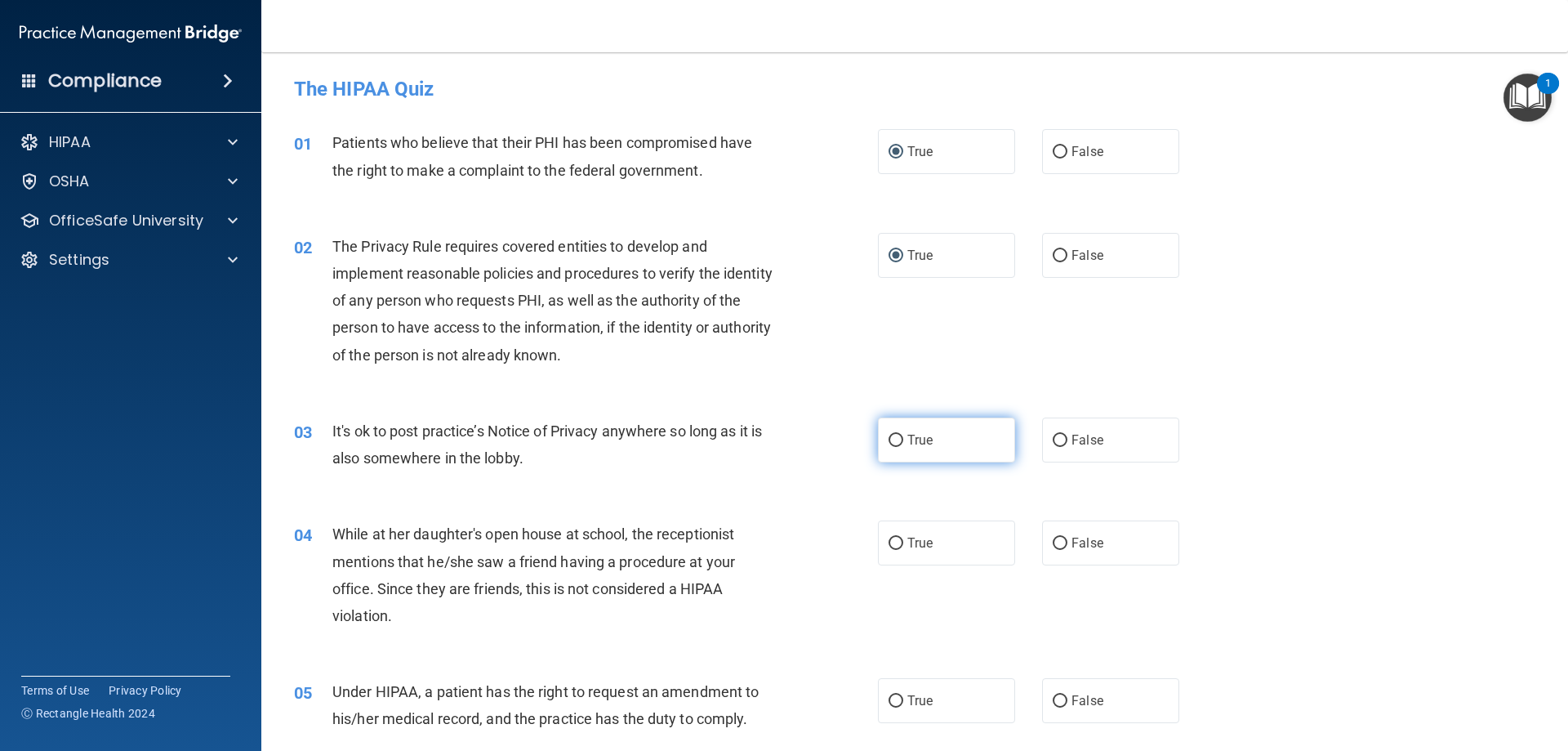
radio input "true"
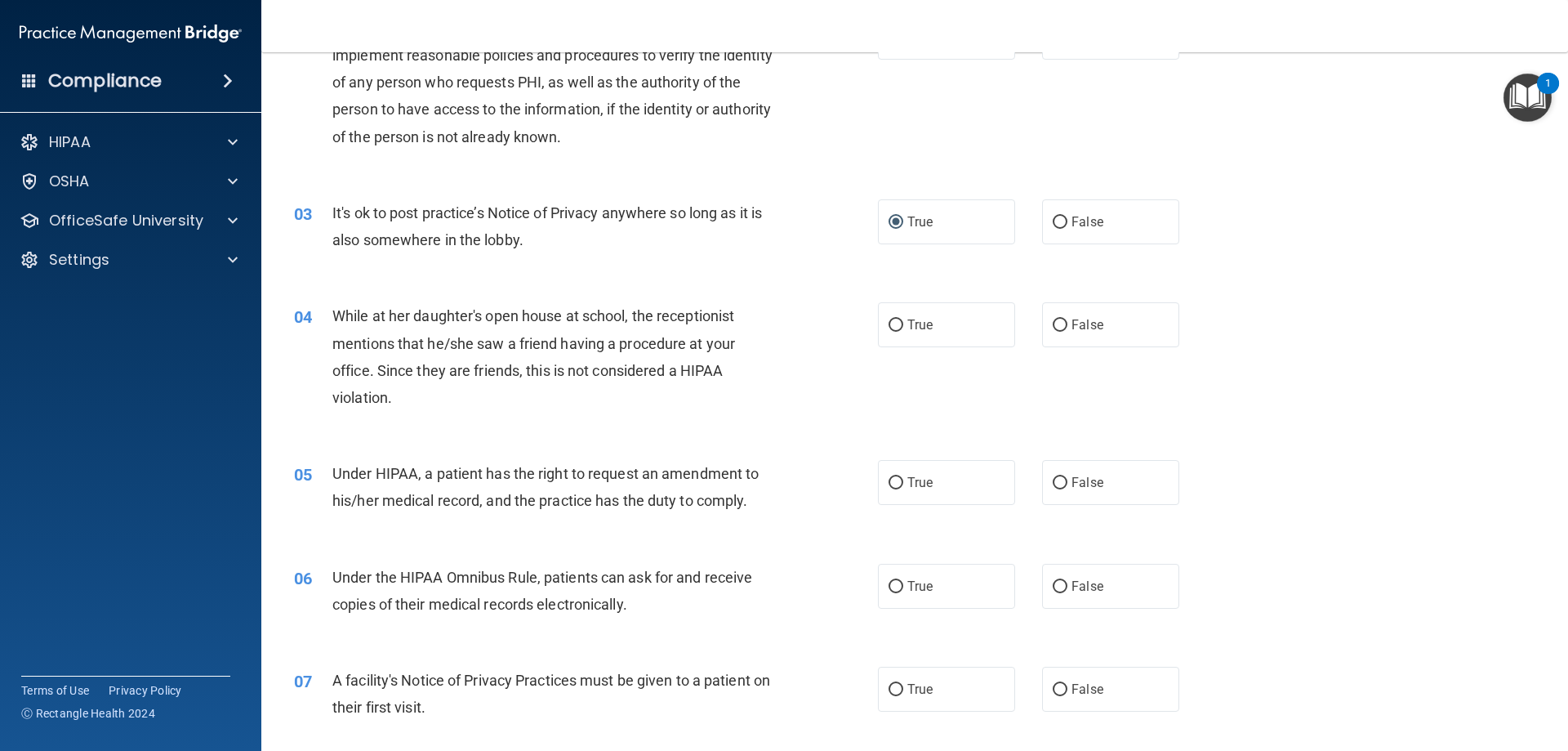
scroll to position [327, 0]
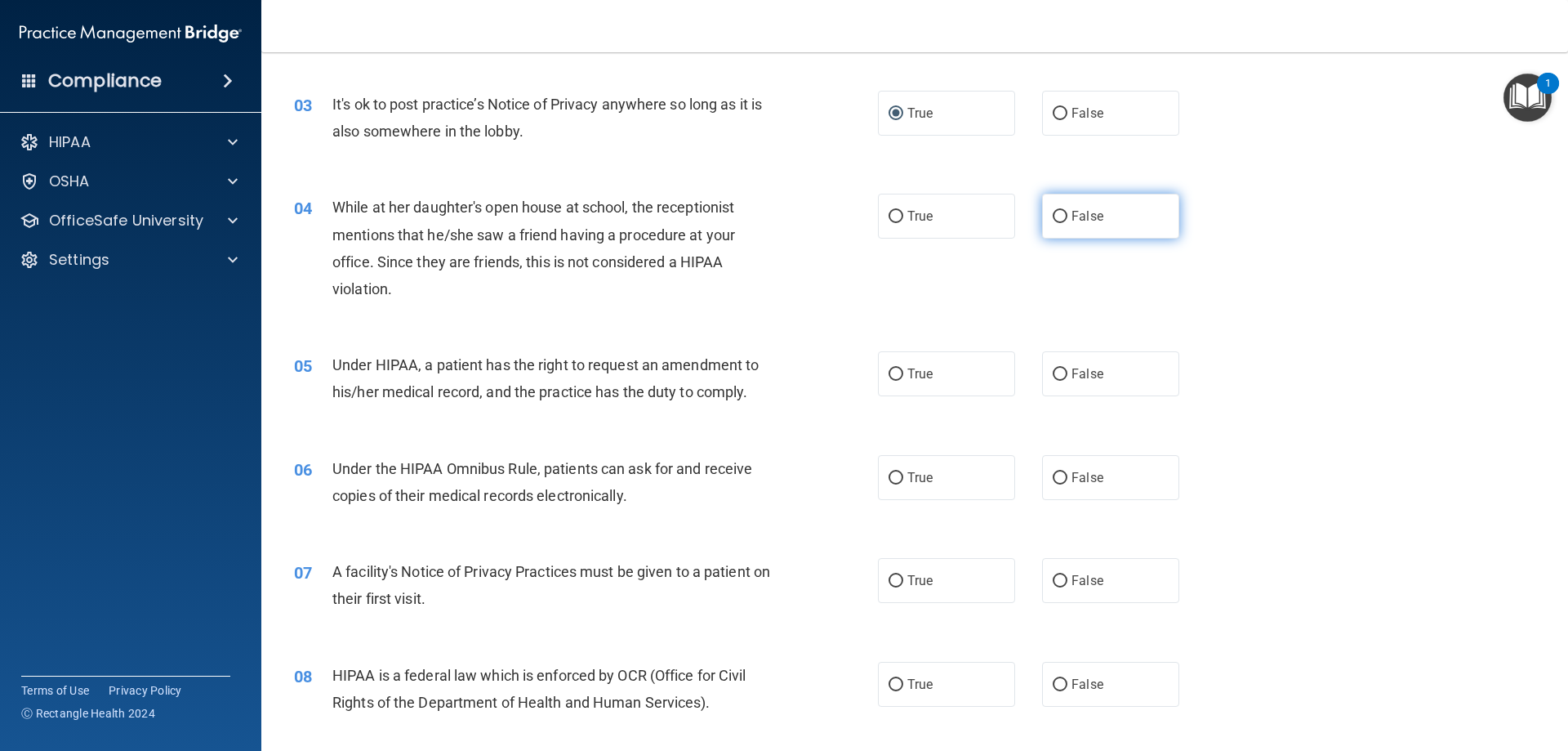
click at [1060, 216] on label "False" at bounding box center [1111, 217] width 138 height 45
click at [1060, 216] on input "False" at bounding box center [1060, 217] width 14 height 13
radio input "true"
click at [905, 364] on label "True" at bounding box center [947, 374] width 138 height 45
click at [904, 369] on input "True" at bounding box center [896, 375] width 14 height 13
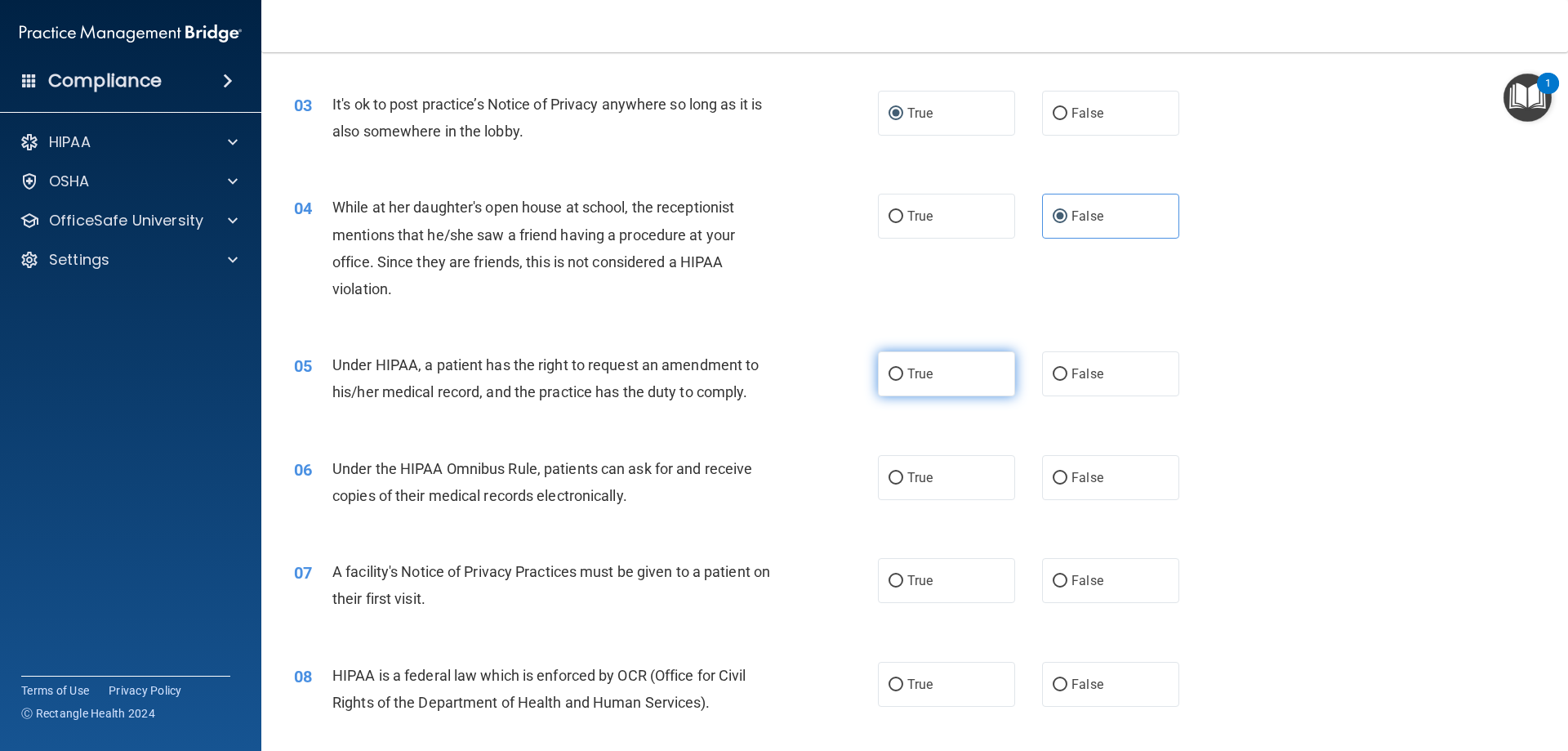
radio input "true"
click at [1053, 481] on input "False" at bounding box center [1060, 479] width 14 height 13
radio input "true"
click at [1072, 580] on span "False" at bounding box center [1087, 581] width 32 height 15
click at [1067, 580] on input "False" at bounding box center [1060, 582] width 14 height 13
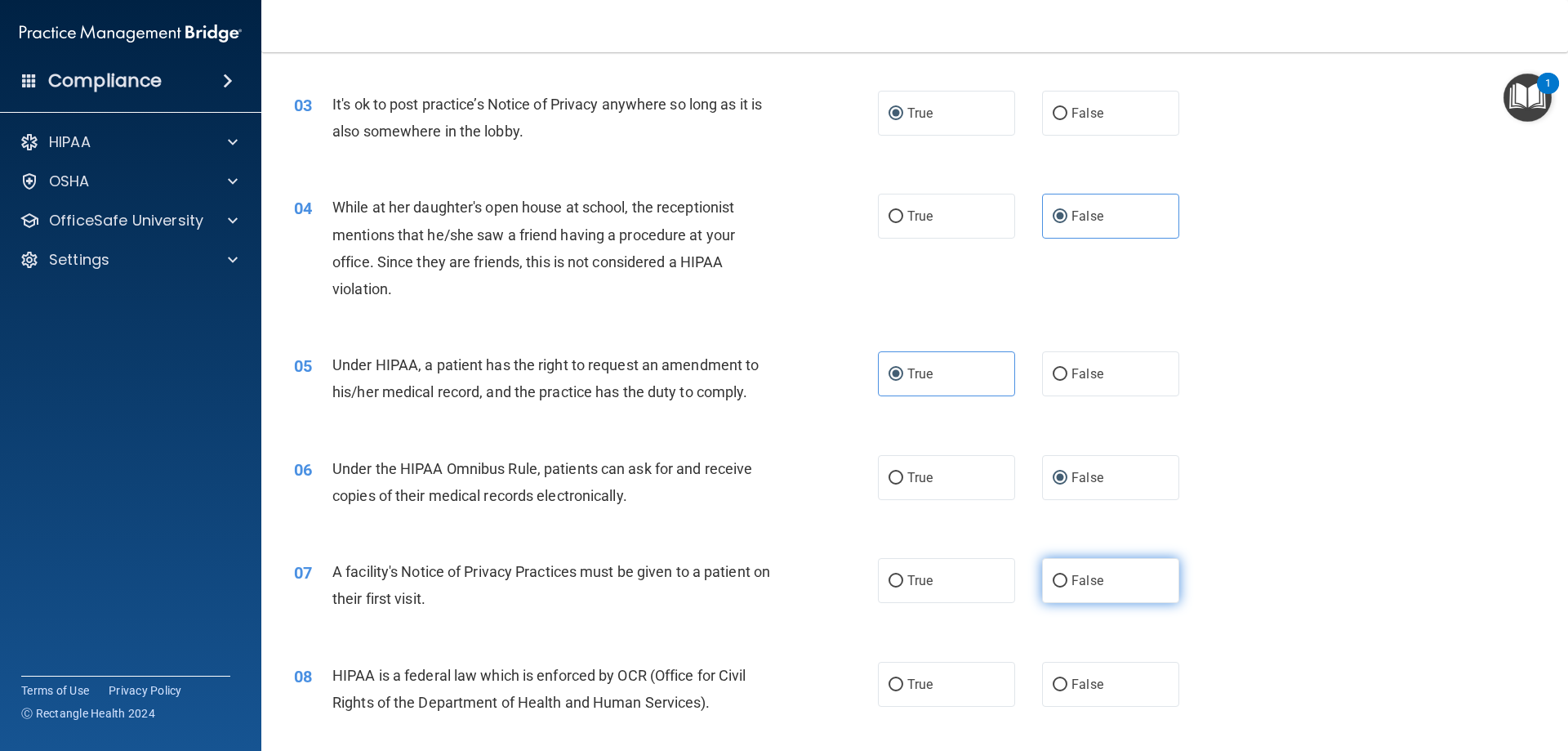
radio input "true"
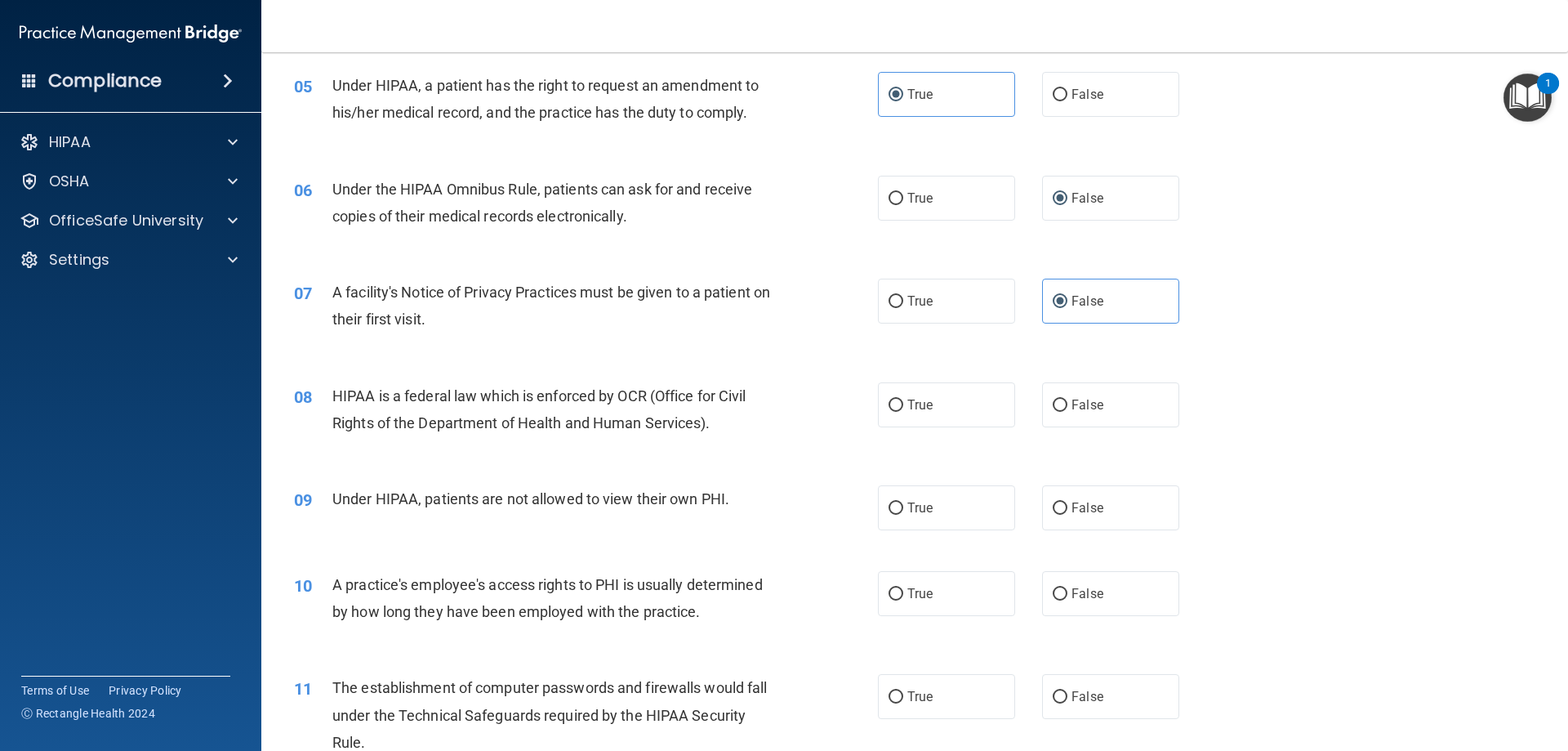
scroll to position [654, 0]
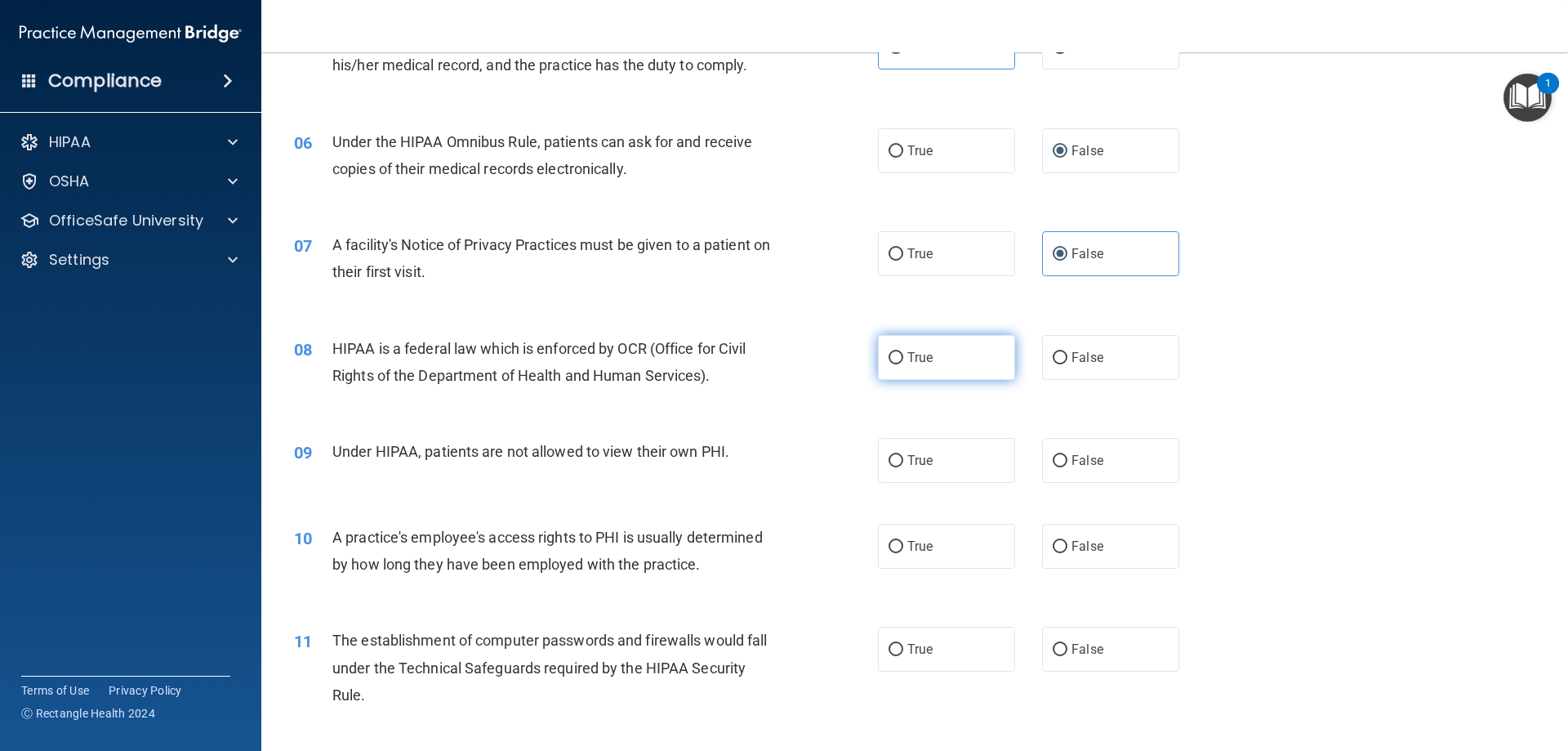
click at [911, 361] on span "True" at bounding box center [920, 357] width 25 height 15
click at [904, 361] on input "True" at bounding box center [896, 359] width 14 height 13
radio input "true"
click at [898, 472] on label "True" at bounding box center [947, 461] width 138 height 45
click at [898, 467] on input "True" at bounding box center [896, 462] width 14 height 13
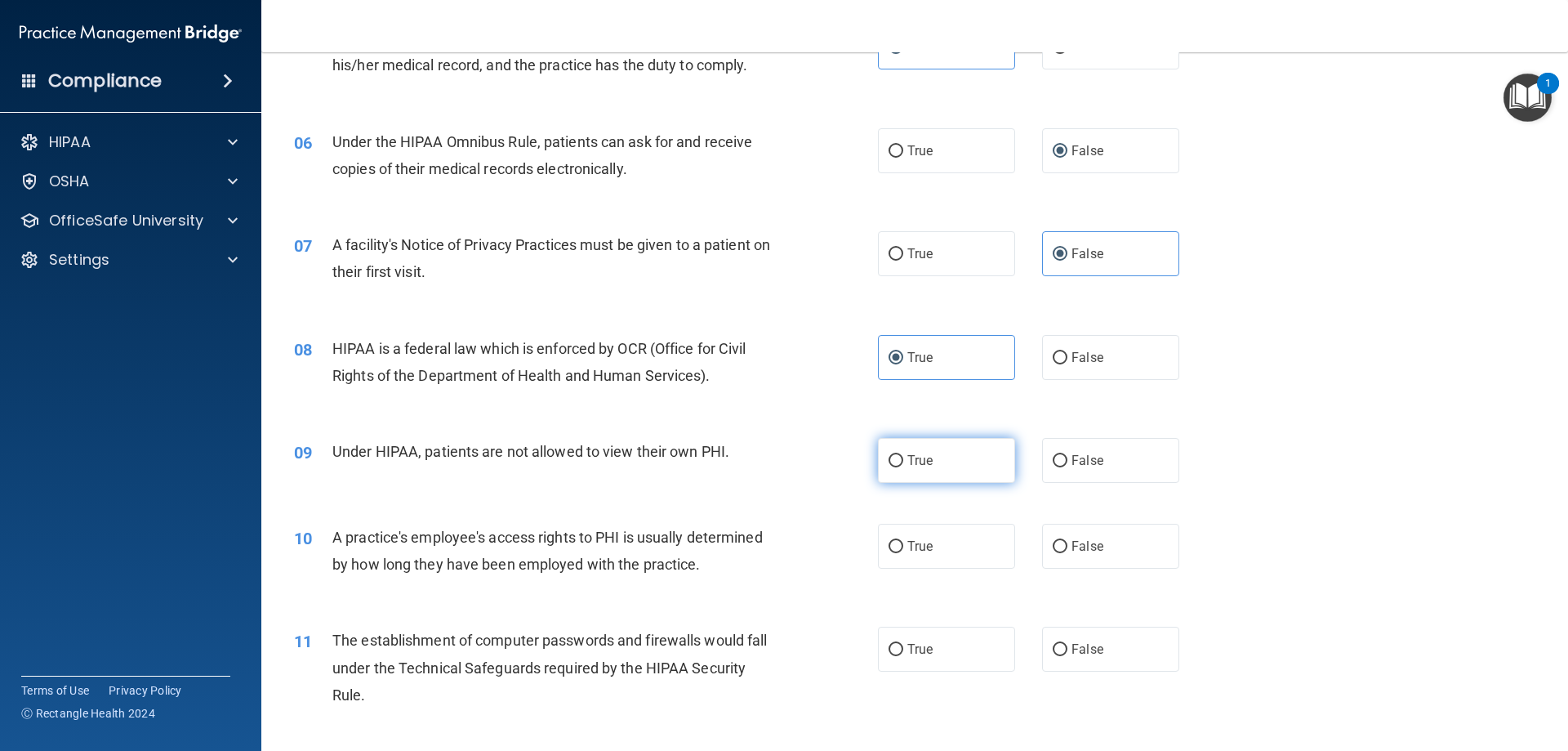
radio input "true"
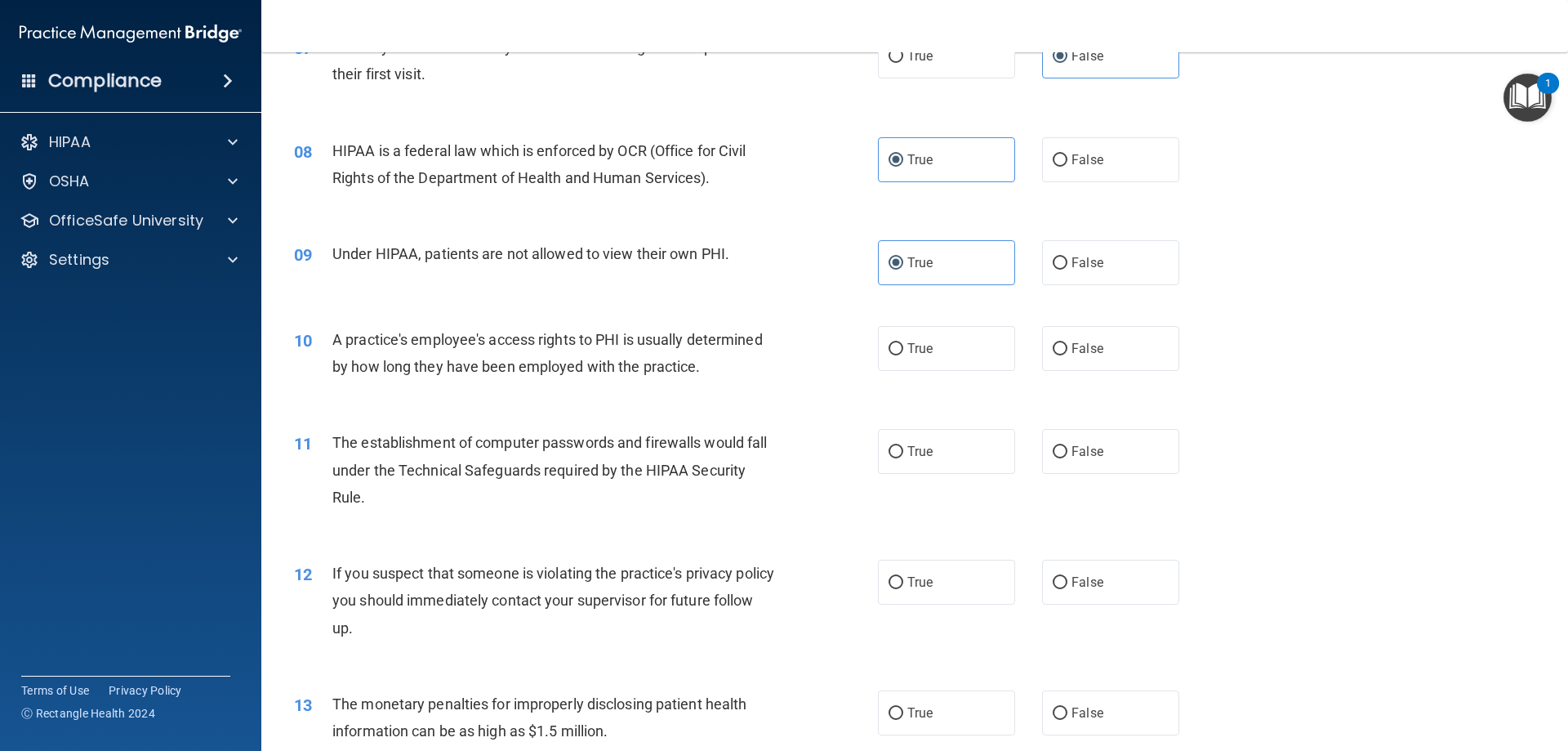
scroll to position [872, 0]
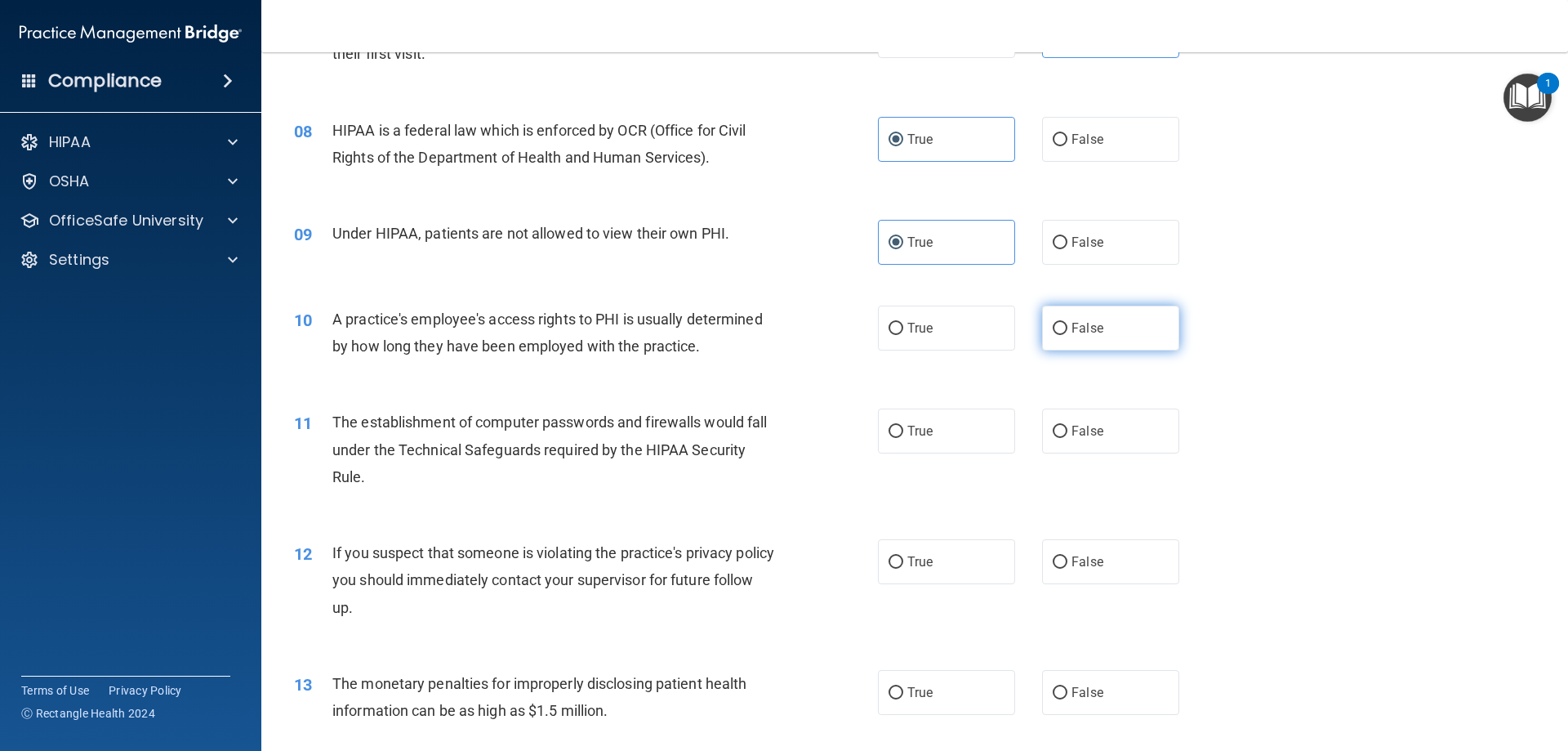
click at [1072, 327] on span "False" at bounding box center [1087, 328] width 32 height 15
click at [1066, 327] on input "False" at bounding box center [1060, 329] width 14 height 13
radio input "true"
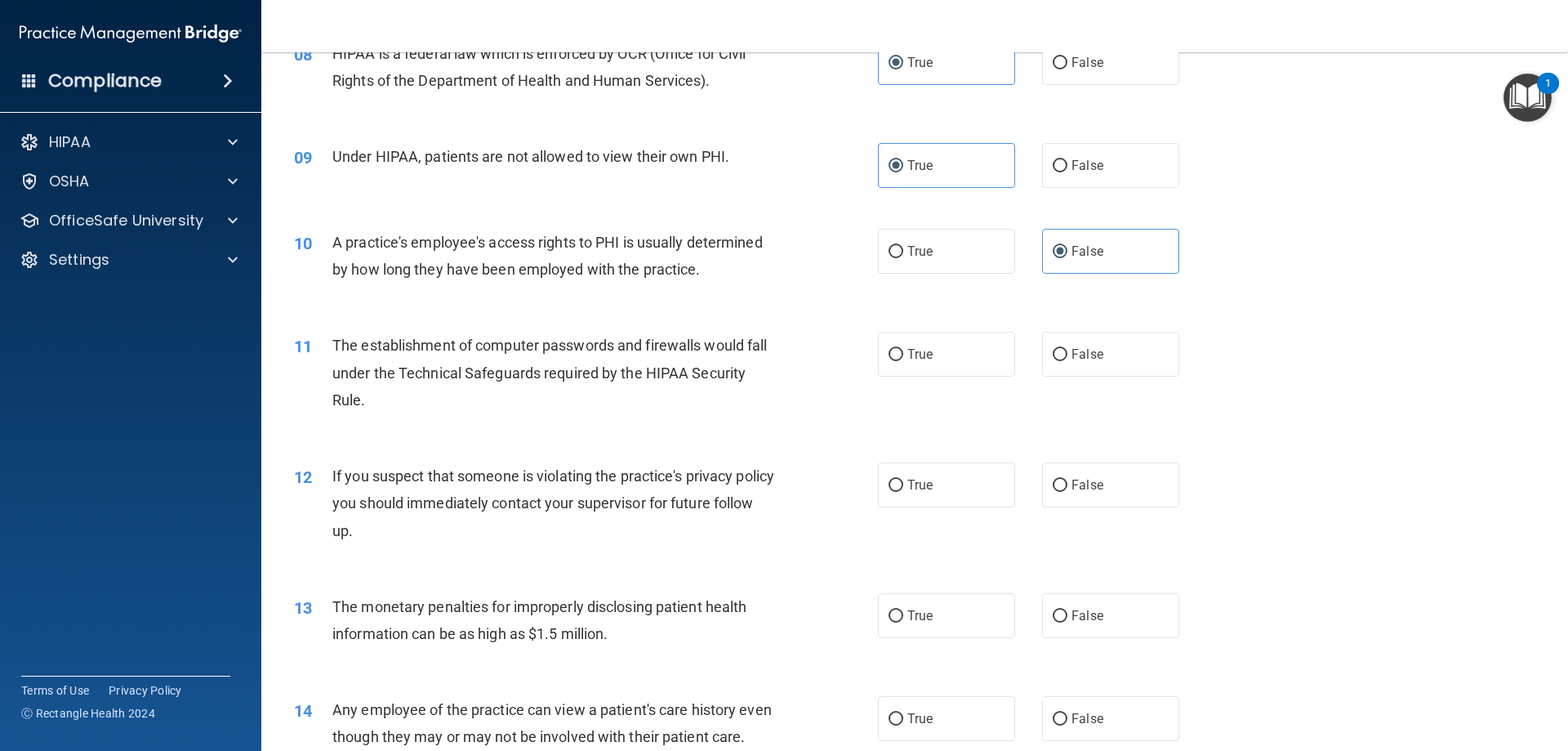
scroll to position [981, 0]
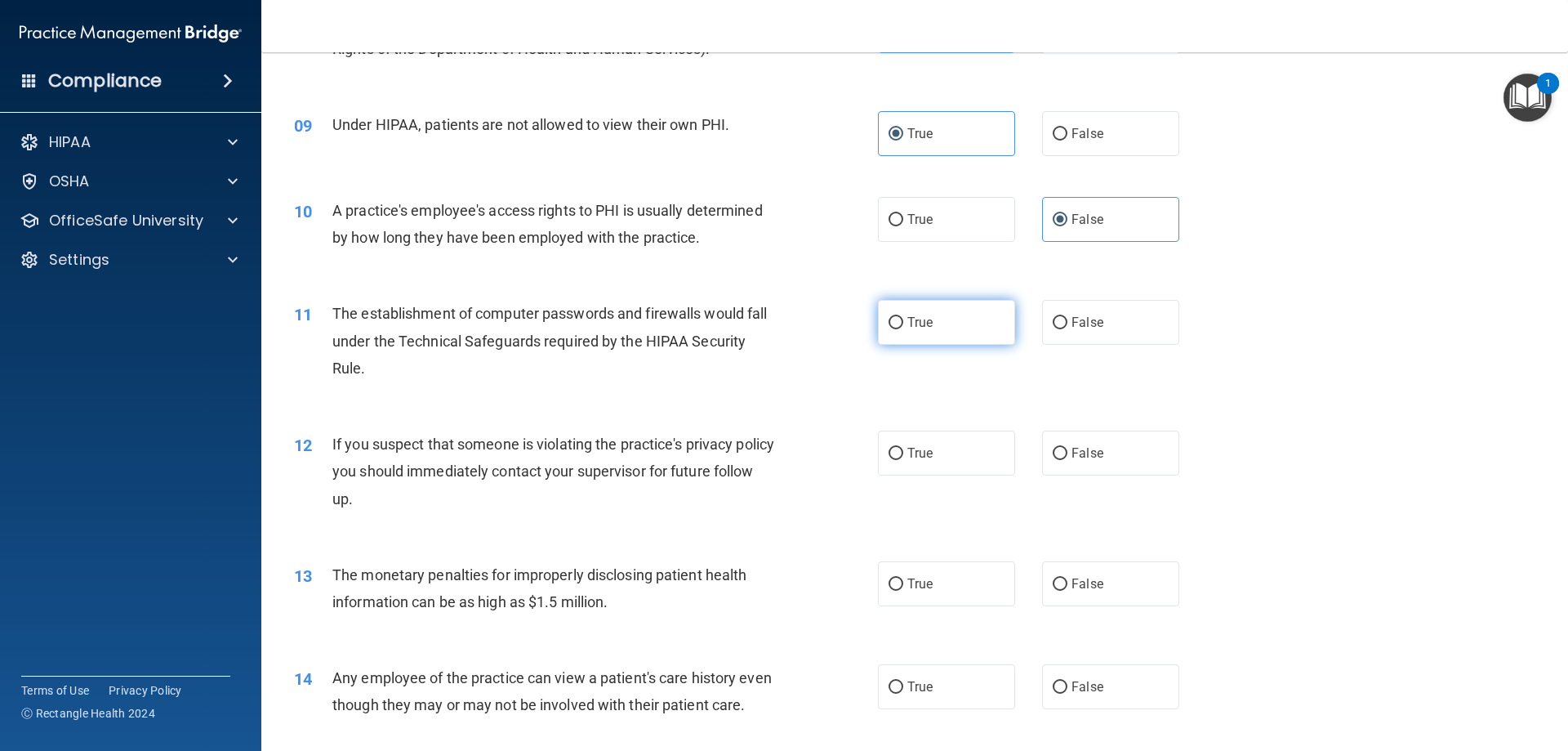
click at [899, 329] on label "True" at bounding box center [947, 323] width 138 height 45
click at [899, 329] on input "True" at bounding box center [896, 323] width 14 height 13
radio input "true"
click at [894, 456] on input "True" at bounding box center [896, 454] width 14 height 13
radio input "true"
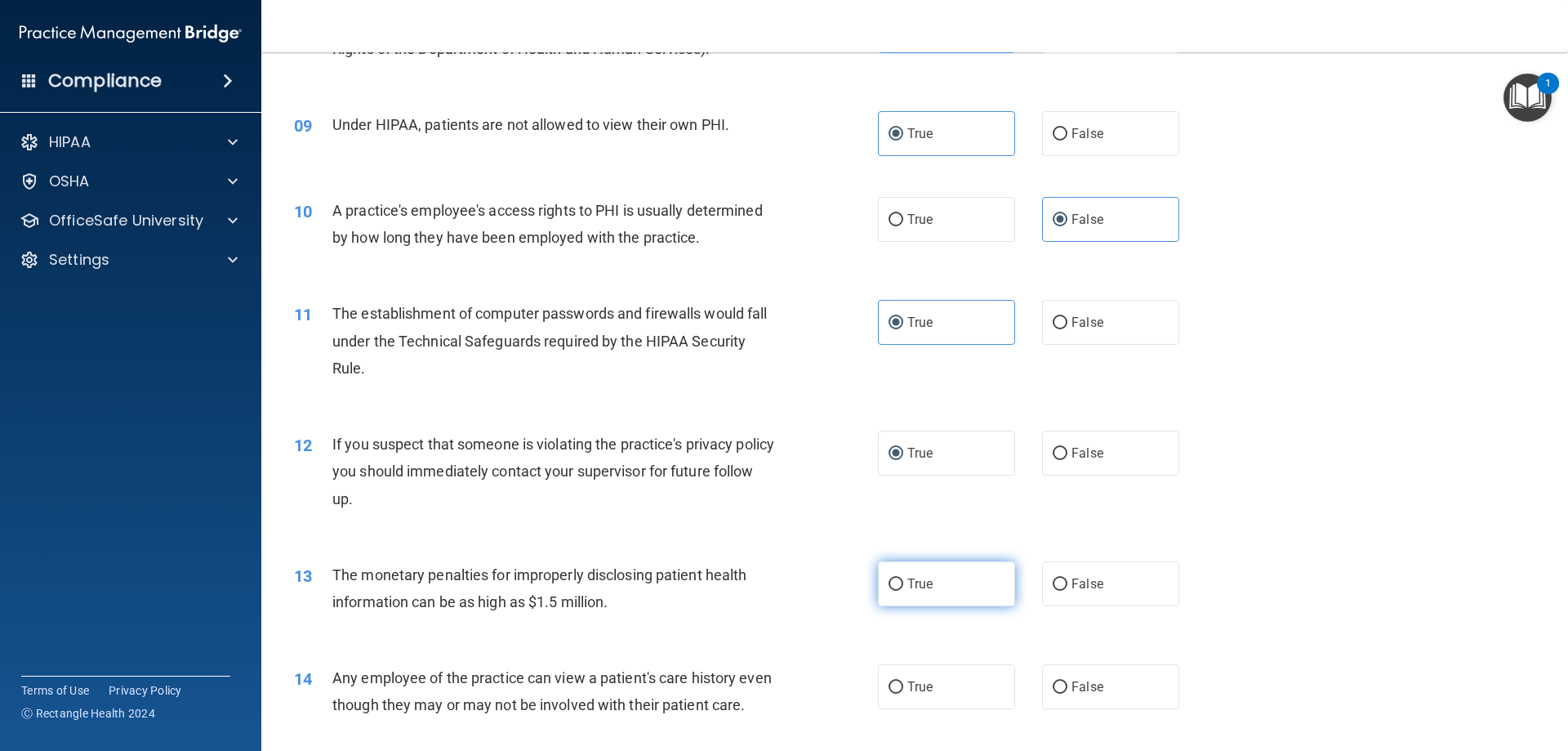
click at [898, 583] on label "True" at bounding box center [947, 584] width 138 height 45
click at [898, 583] on input "True" at bounding box center [896, 585] width 14 height 13
radio input "true"
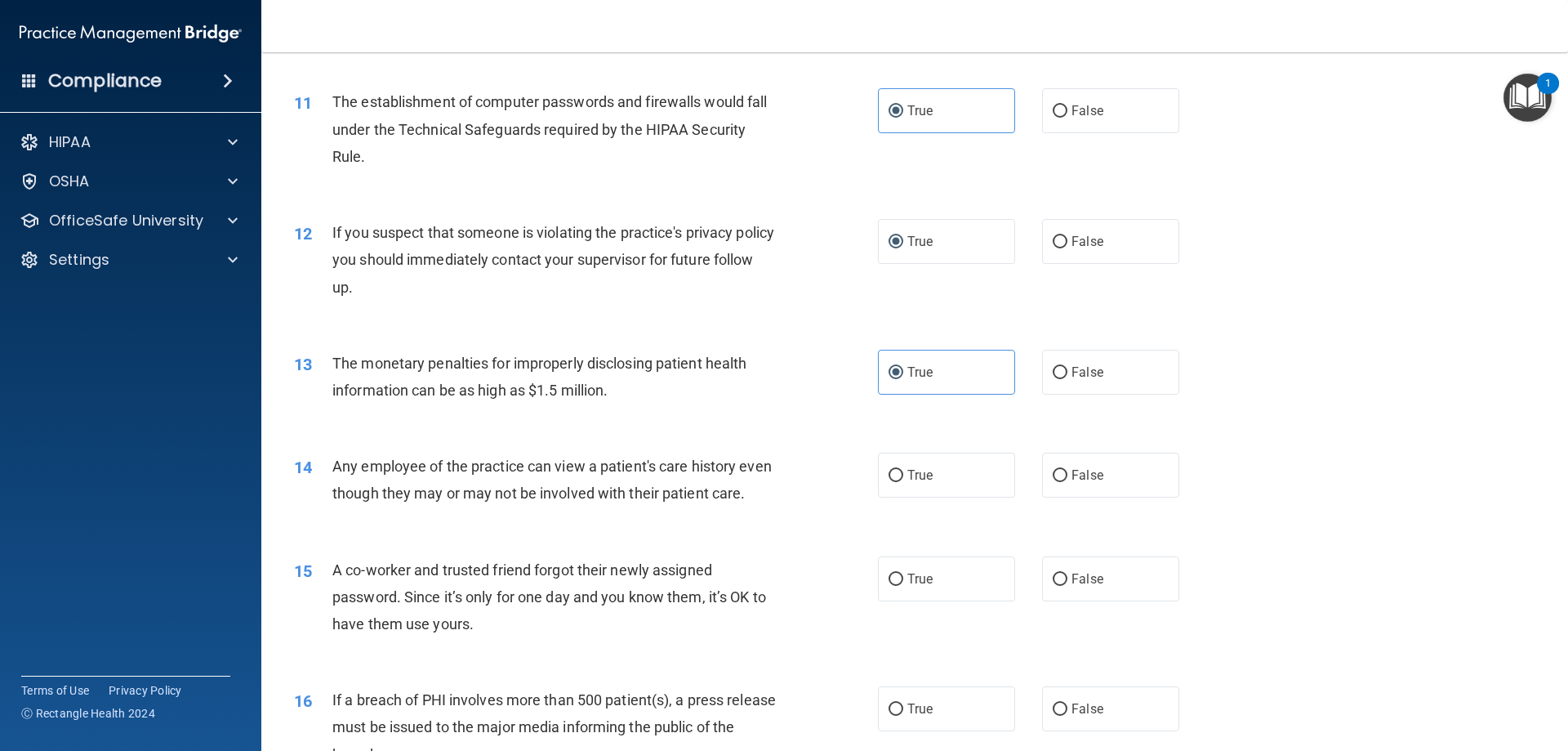
scroll to position [1199, 0]
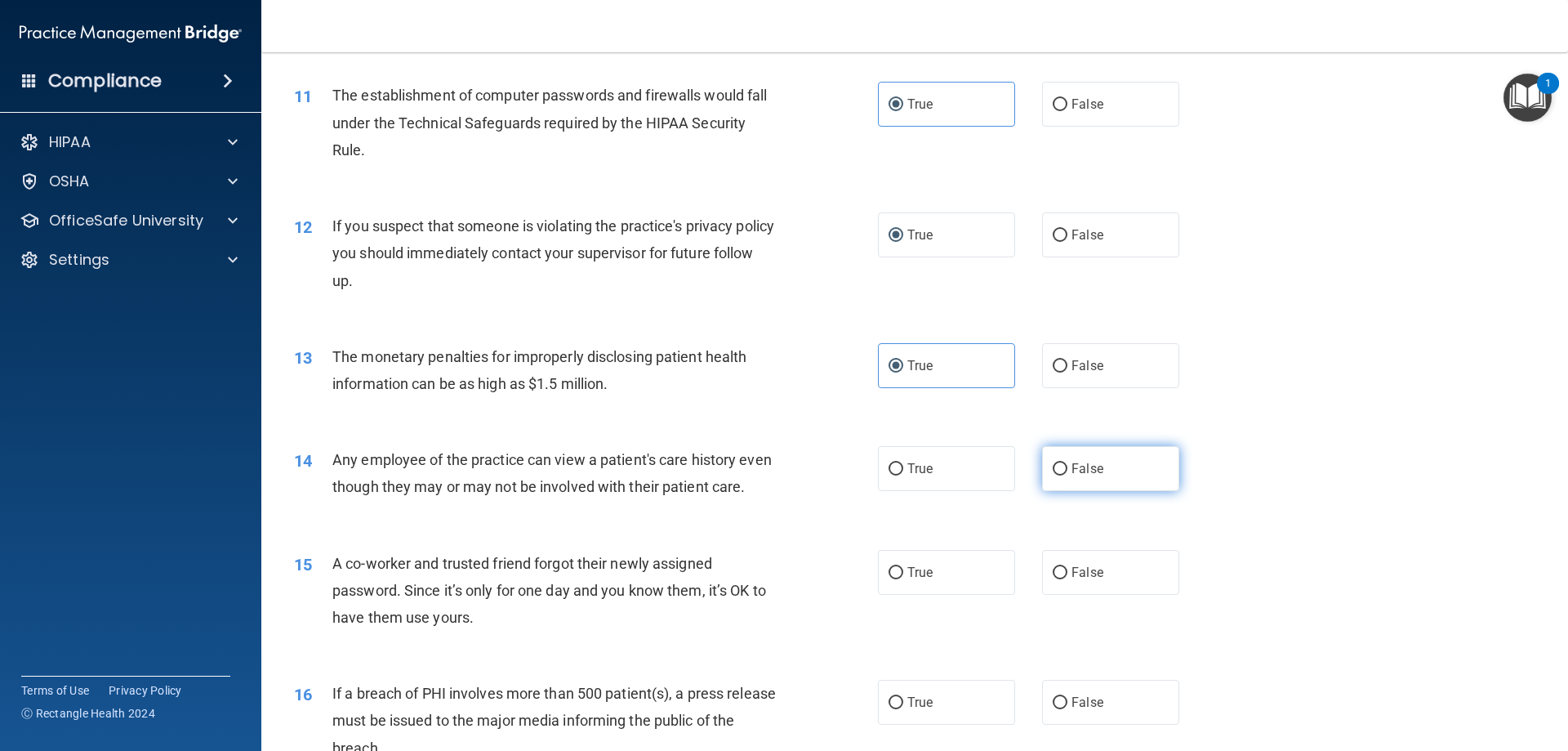
click at [1056, 457] on label "False" at bounding box center [1111, 469] width 138 height 45
click at [1056, 464] on input "False" at bounding box center [1060, 470] width 14 height 13
radio input "true"
click at [908, 477] on label "True" at bounding box center [947, 469] width 138 height 45
click at [904, 476] on input "True" at bounding box center [896, 470] width 14 height 13
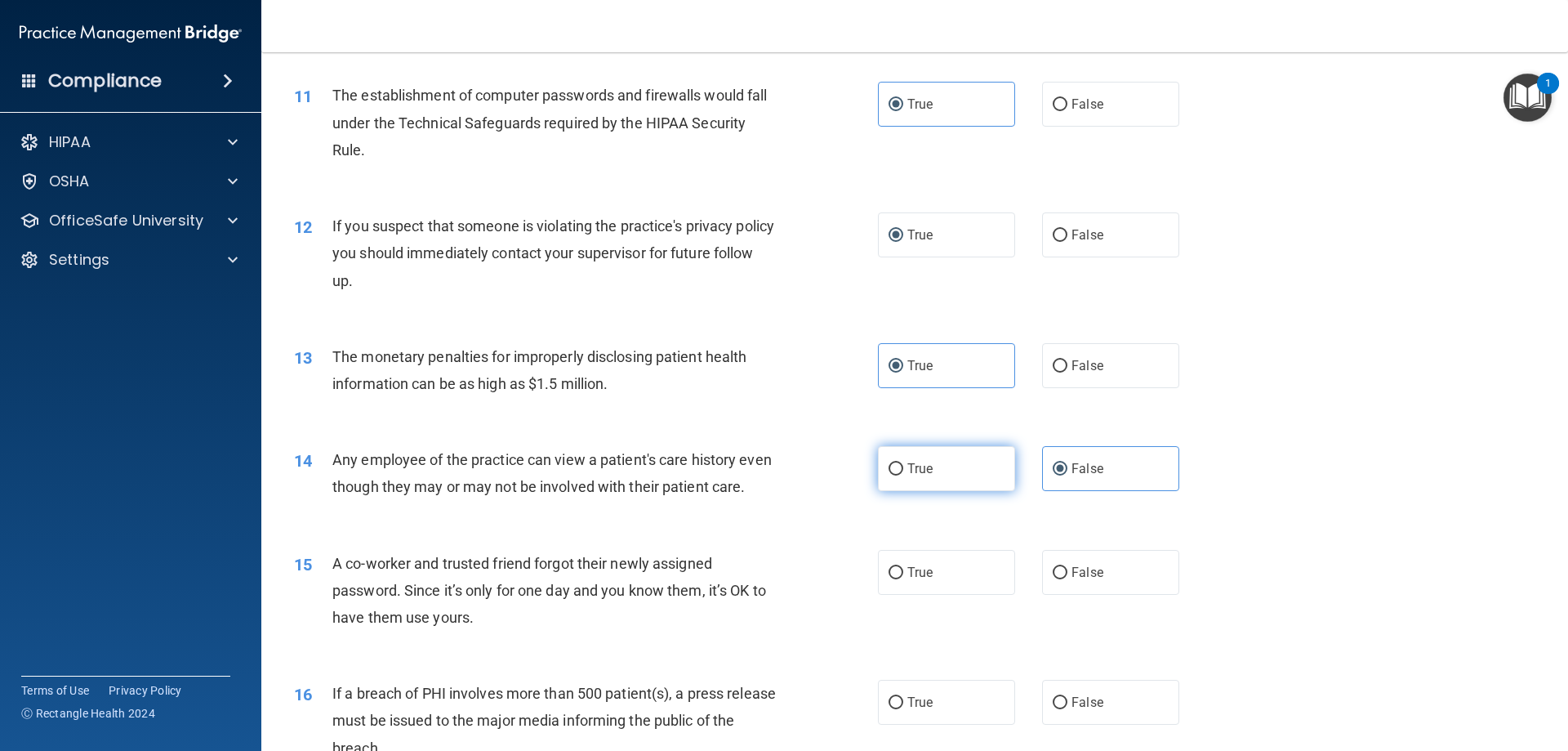
radio input "true"
radio input "false"
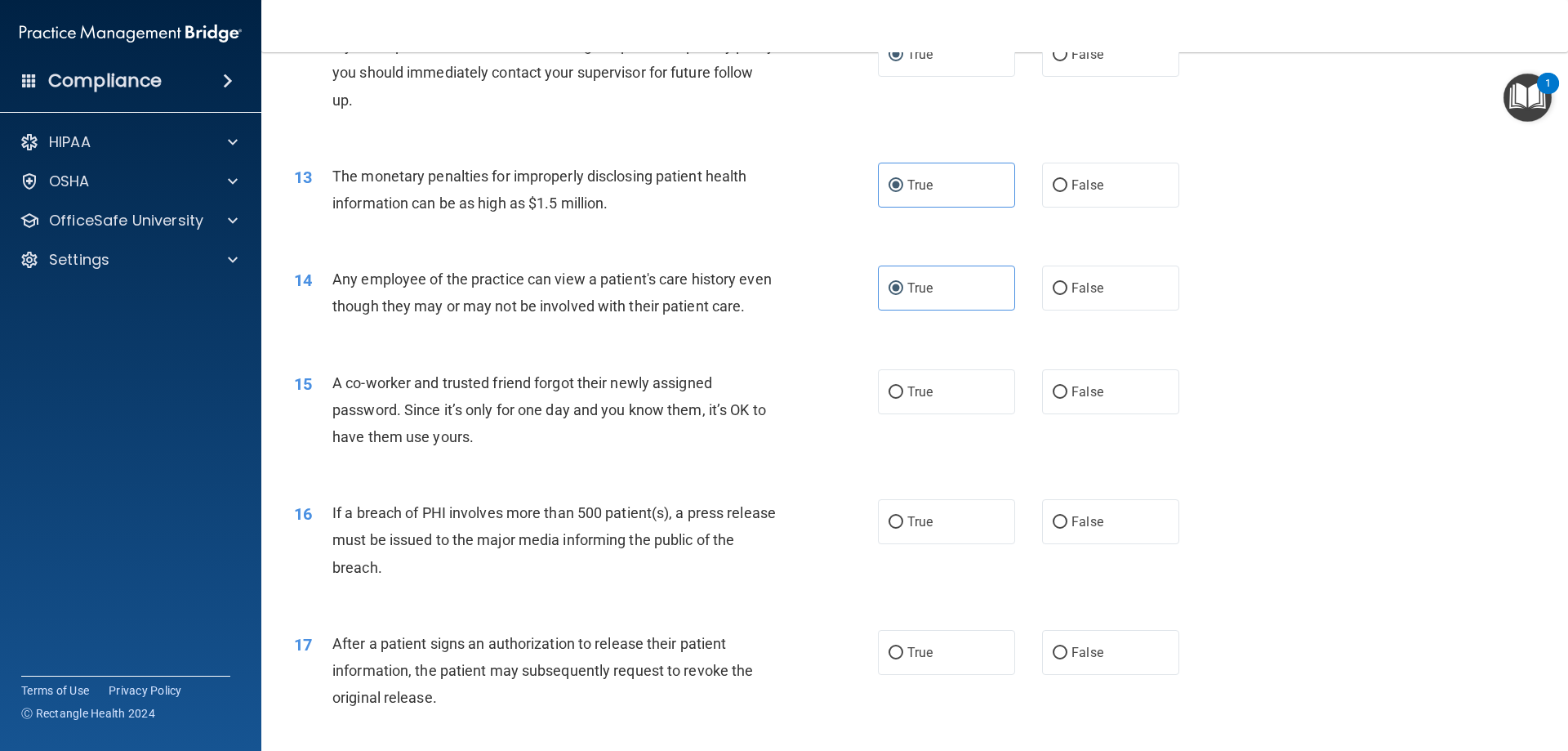
scroll to position [1417, 0]
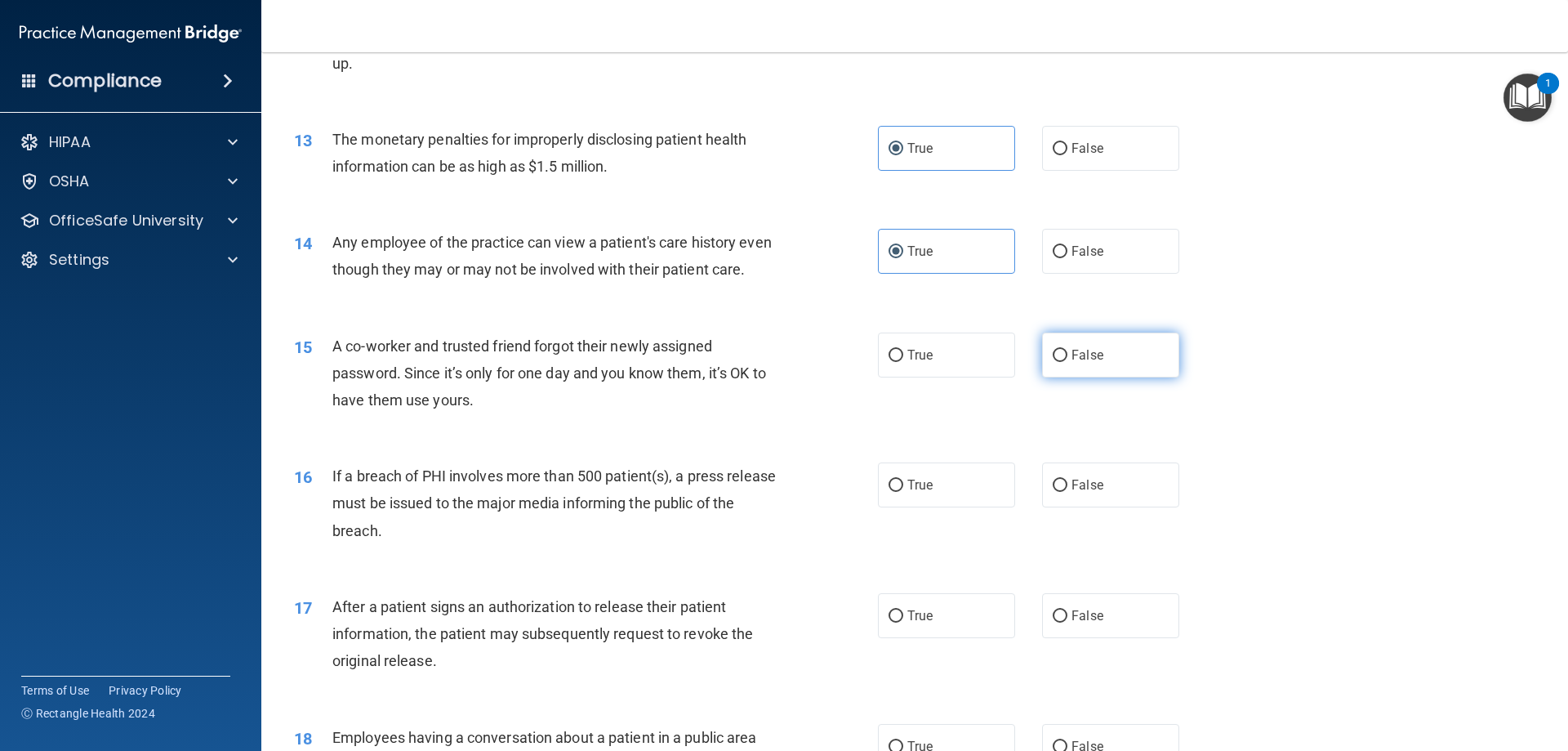
click at [1073, 363] on span "False" at bounding box center [1087, 354] width 32 height 15
click at [1067, 362] on input "False" at bounding box center [1060, 356] width 14 height 13
radio input "true"
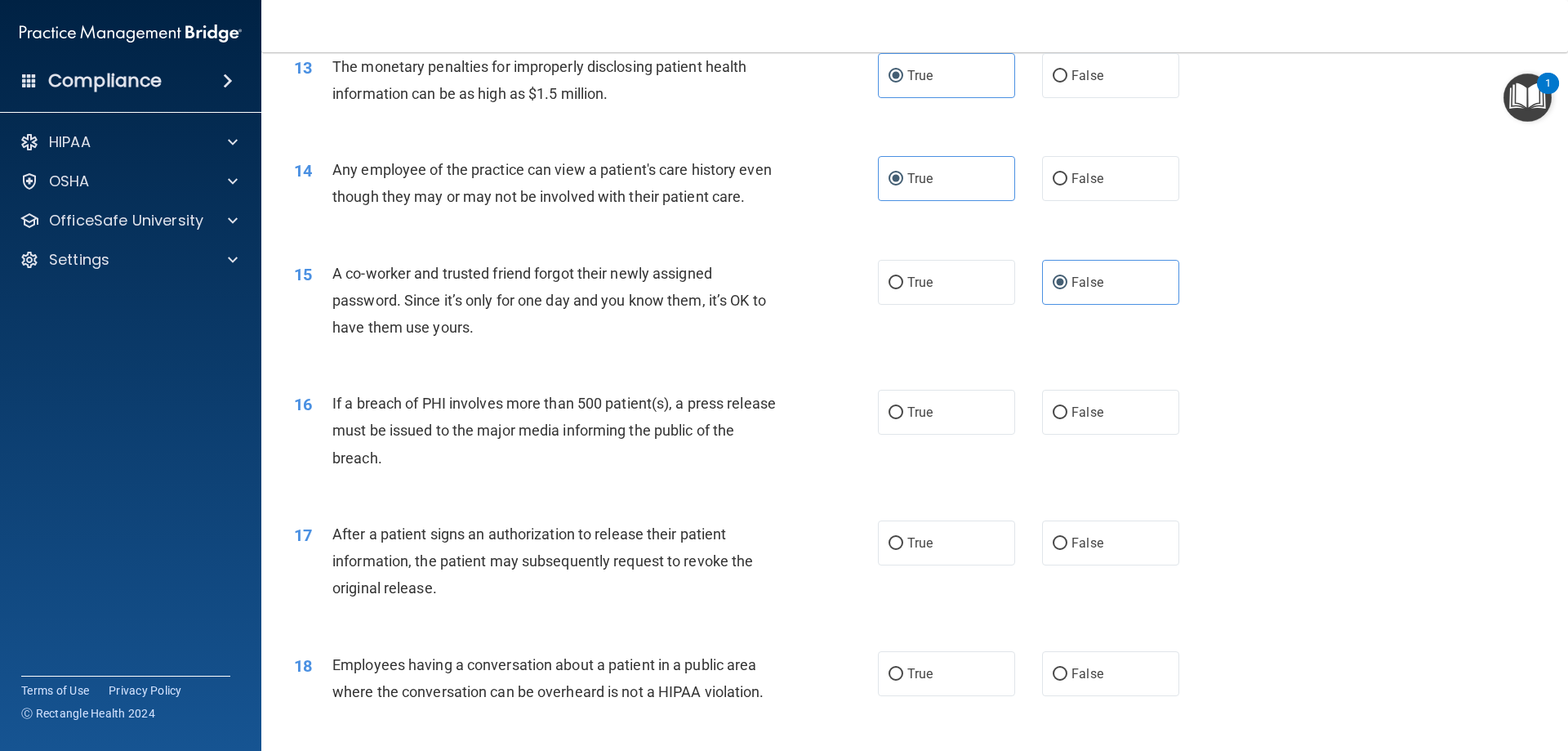
scroll to position [1526, 0]
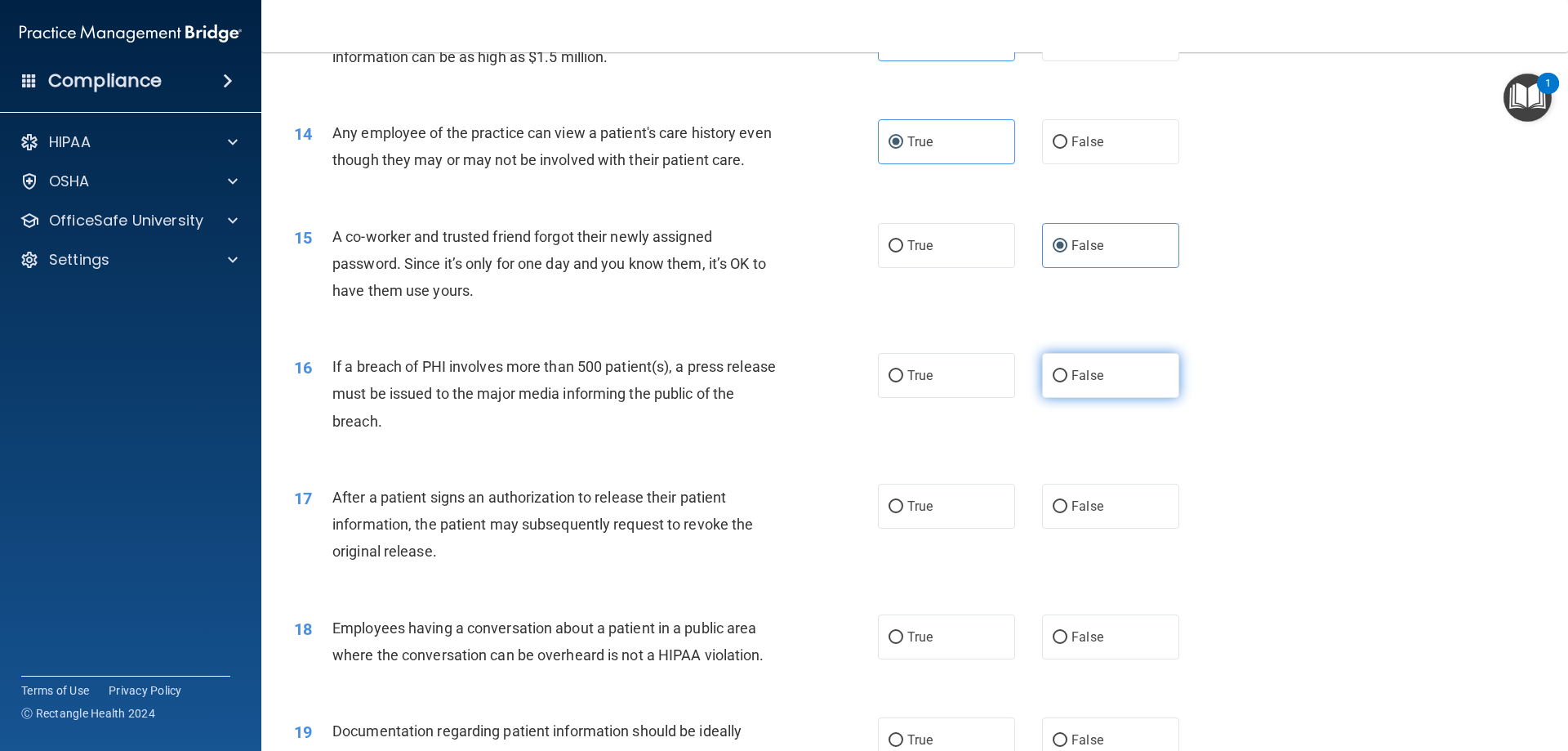
click at [1053, 382] on input "False" at bounding box center [1060, 377] width 14 height 13
radio input "true"
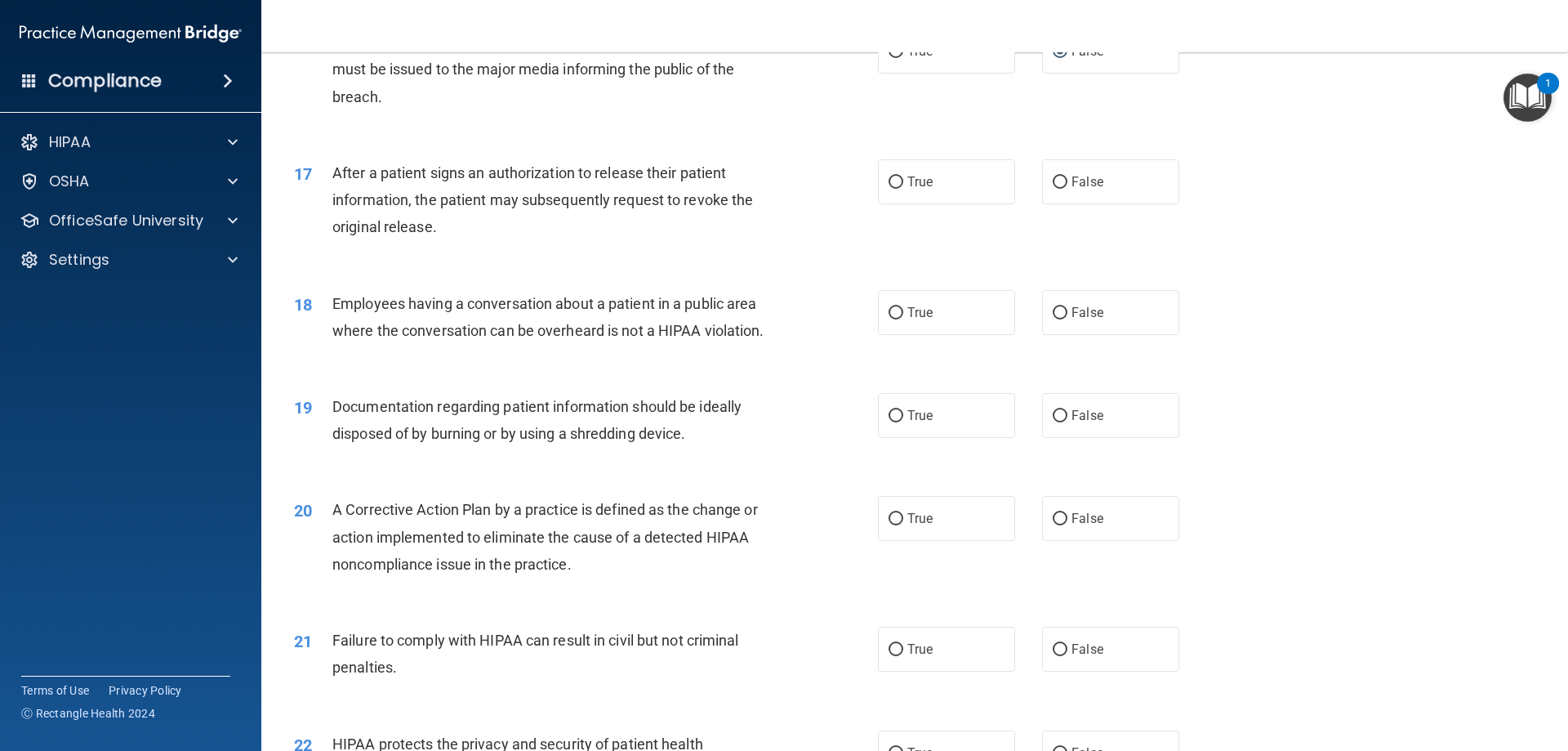
scroll to position [1853, 0]
click at [899, 201] on label "True" at bounding box center [947, 179] width 138 height 45
click at [899, 187] on input "True" at bounding box center [896, 180] width 14 height 13
radio input "true"
click at [1044, 331] on label "False" at bounding box center [1111, 311] width 138 height 45
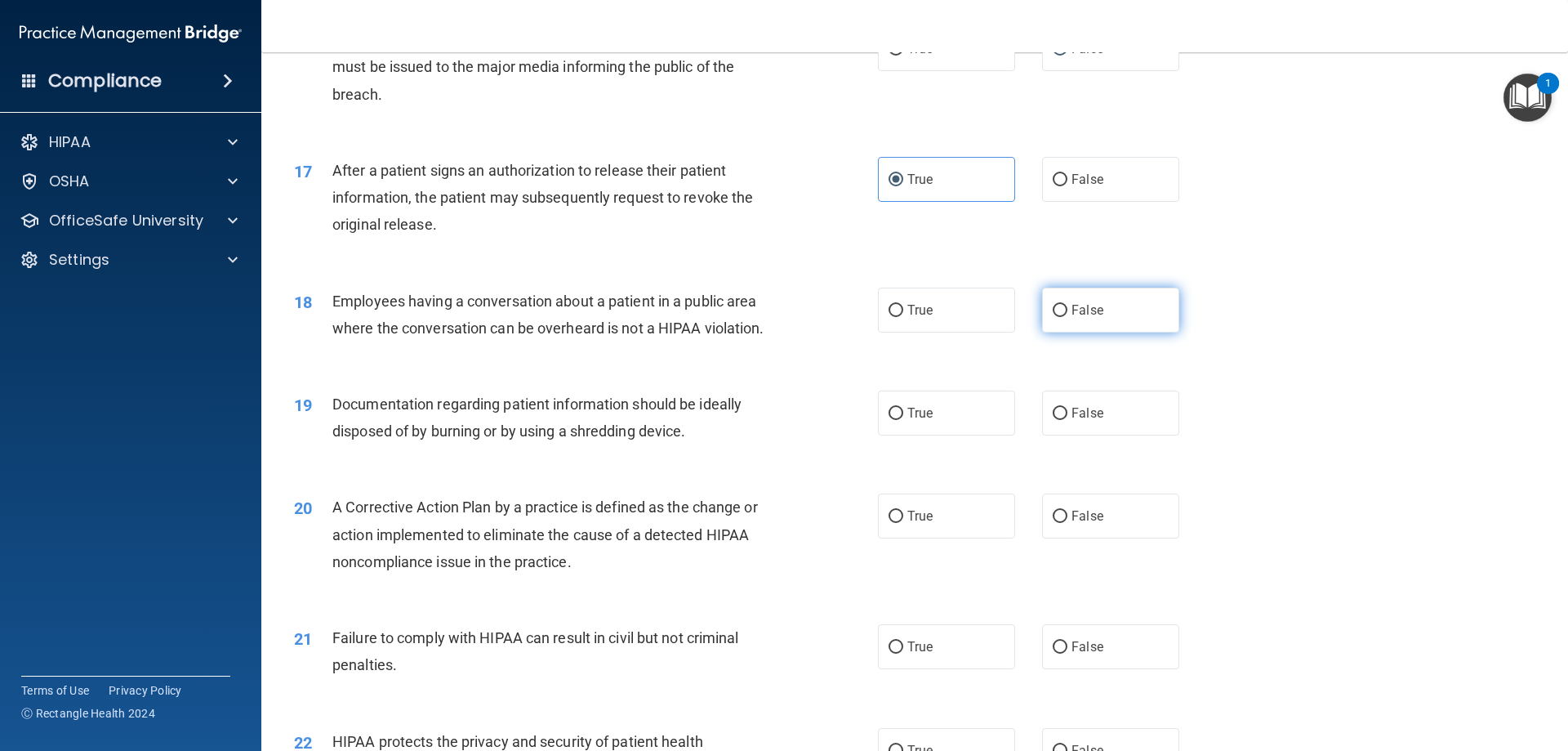
click at [1053, 317] on input "False" at bounding box center [1060, 312] width 14 height 13
radio input "true"
click at [894, 420] on input "True" at bounding box center [896, 414] width 14 height 13
radio input "true"
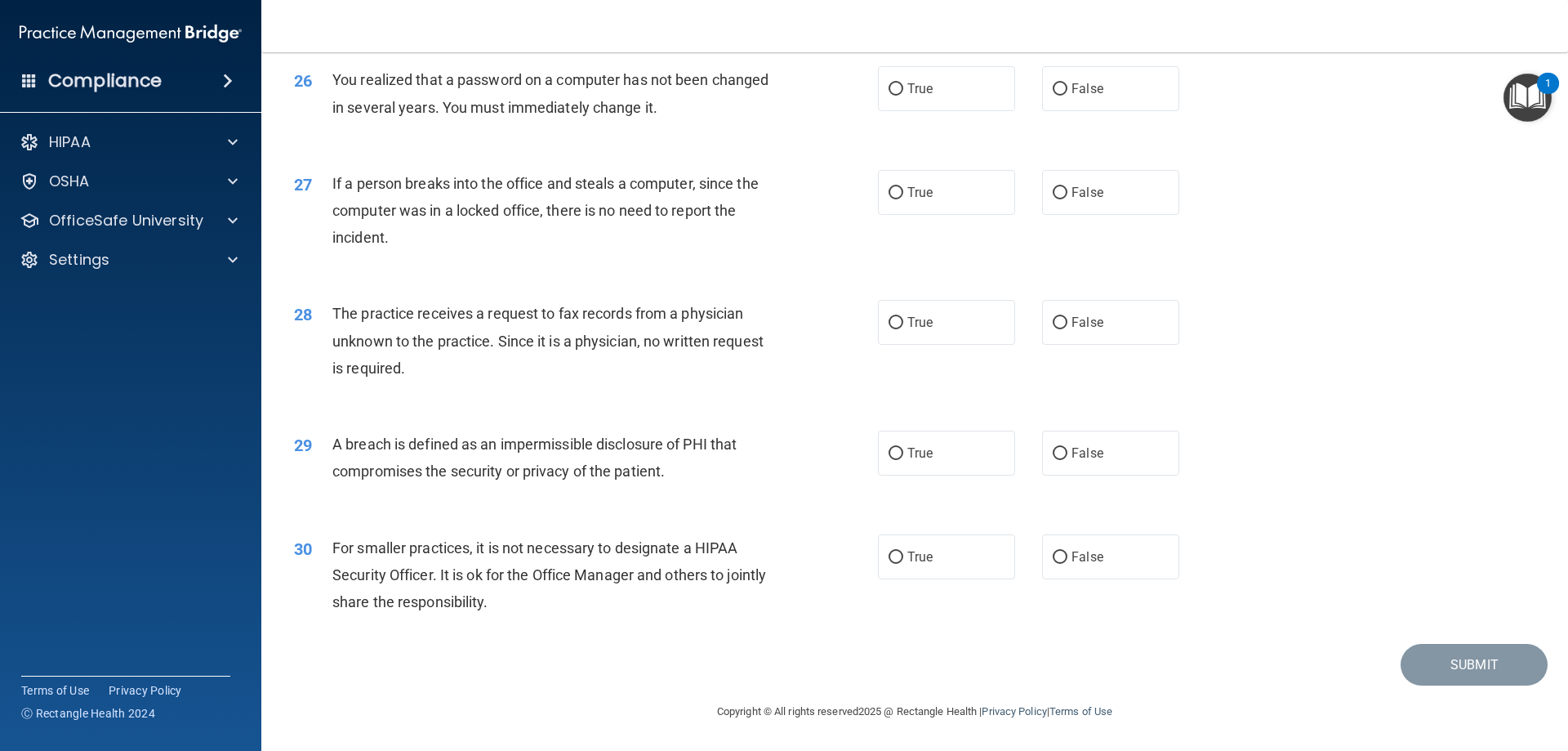
scroll to position [2464, 0]
